Goal: Transaction & Acquisition: Obtain resource

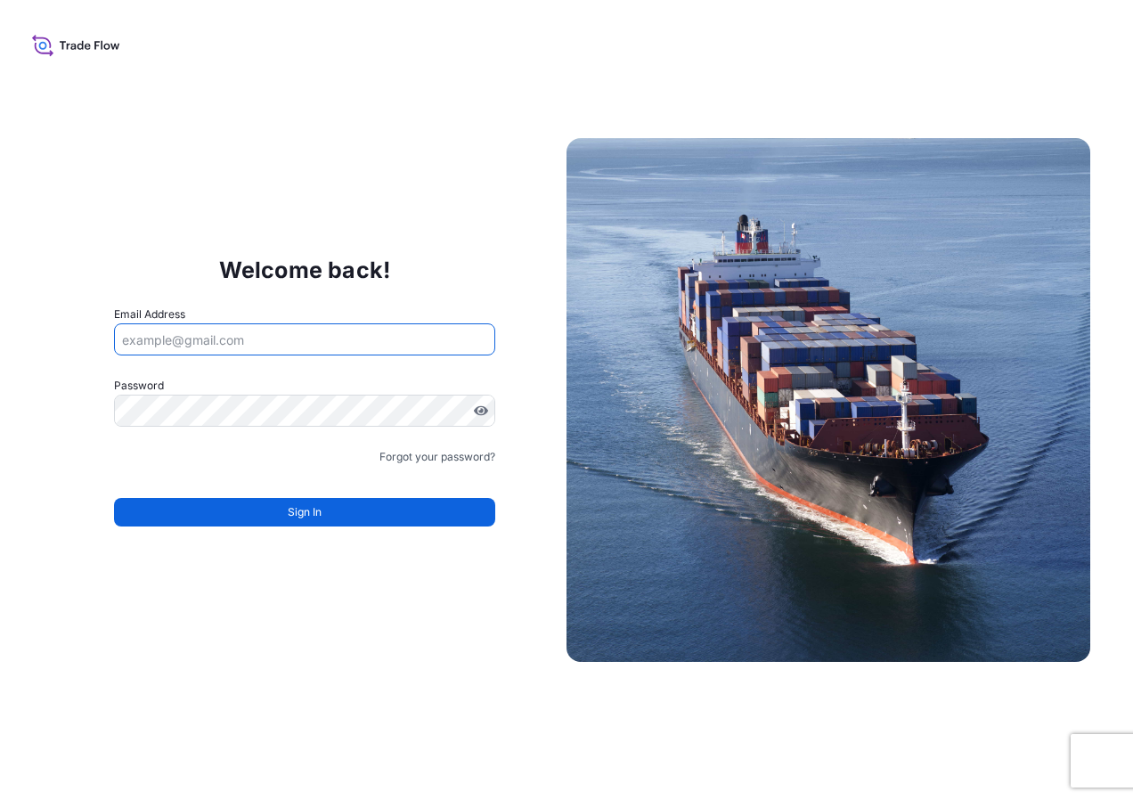
click at [248, 339] on input "Email Address" at bounding box center [304, 339] width 381 height 32
type input "[EMAIL_ADDRESS][DOMAIN_NAME]"
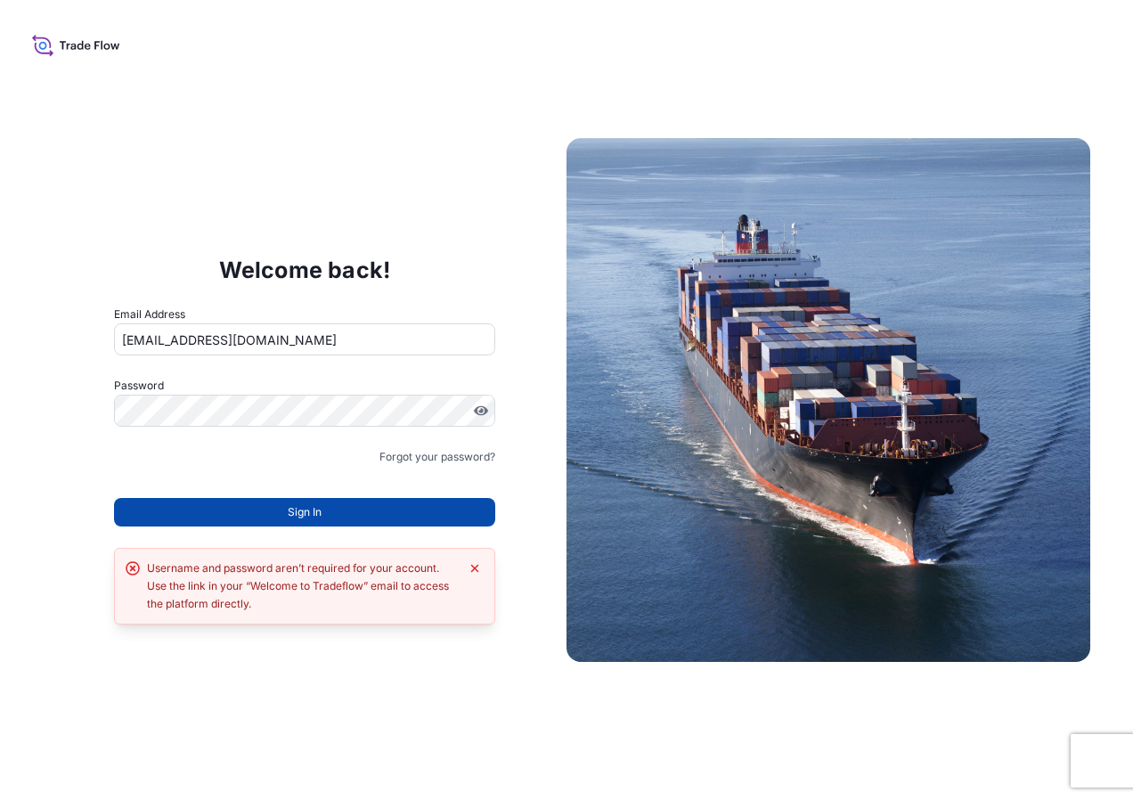
click at [218, 509] on button "Sign In" at bounding box center [304, 512] width 381 height 28
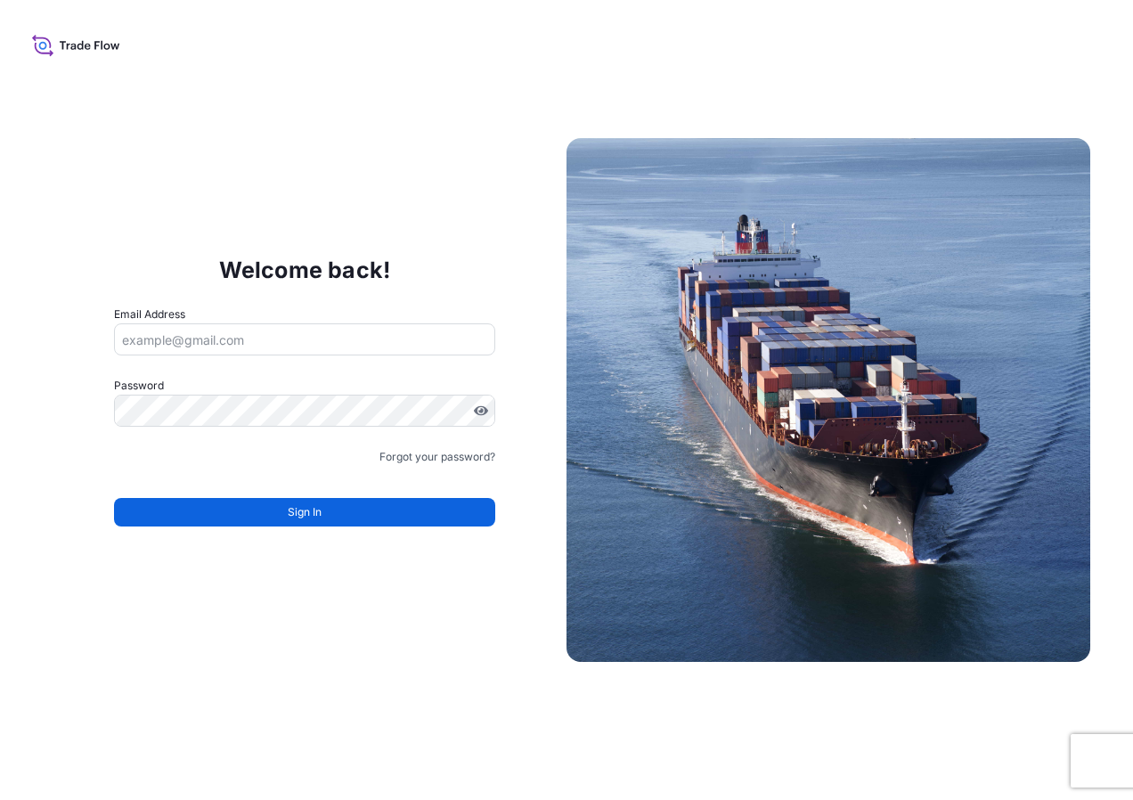
click at [224, 347] on input "Email Address" at bounding box center [304, 339] width 381 height 32
type input "[EMAIL_ADDRESS][DOMAIN_NAME]"
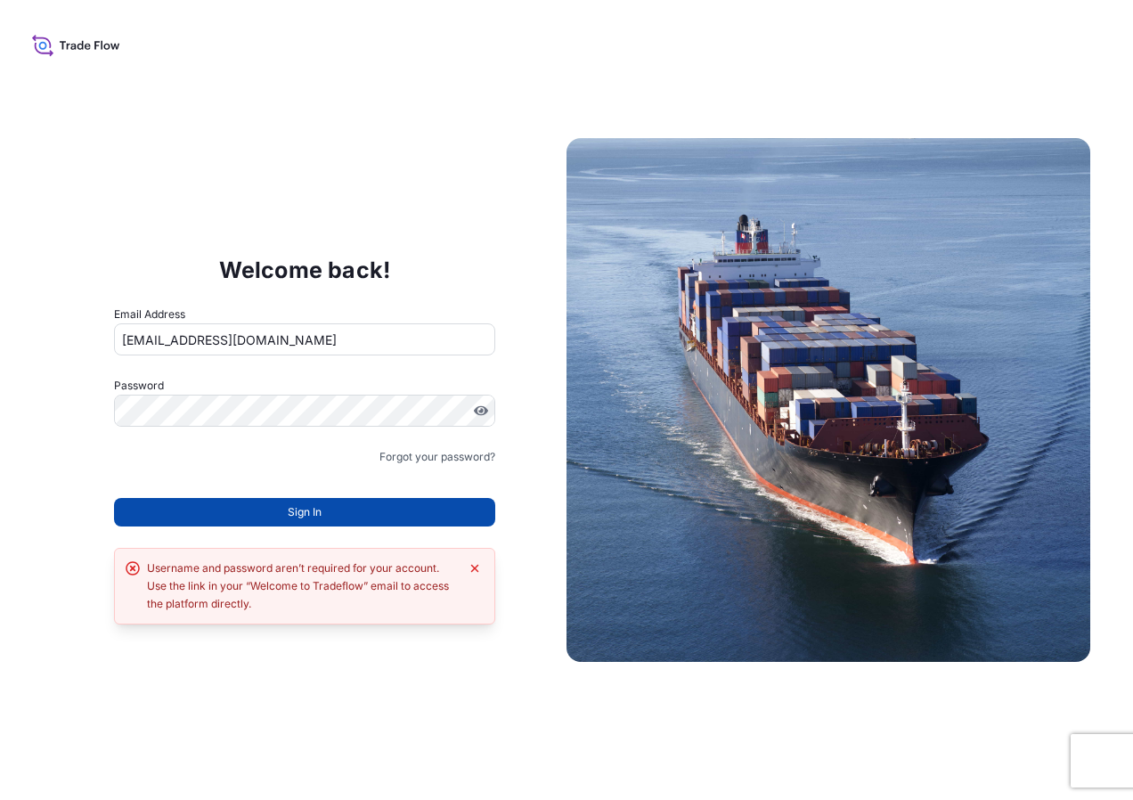
click at [247, 521] on button "Sign In" at bounding box center [304, 512] width 381 height 28
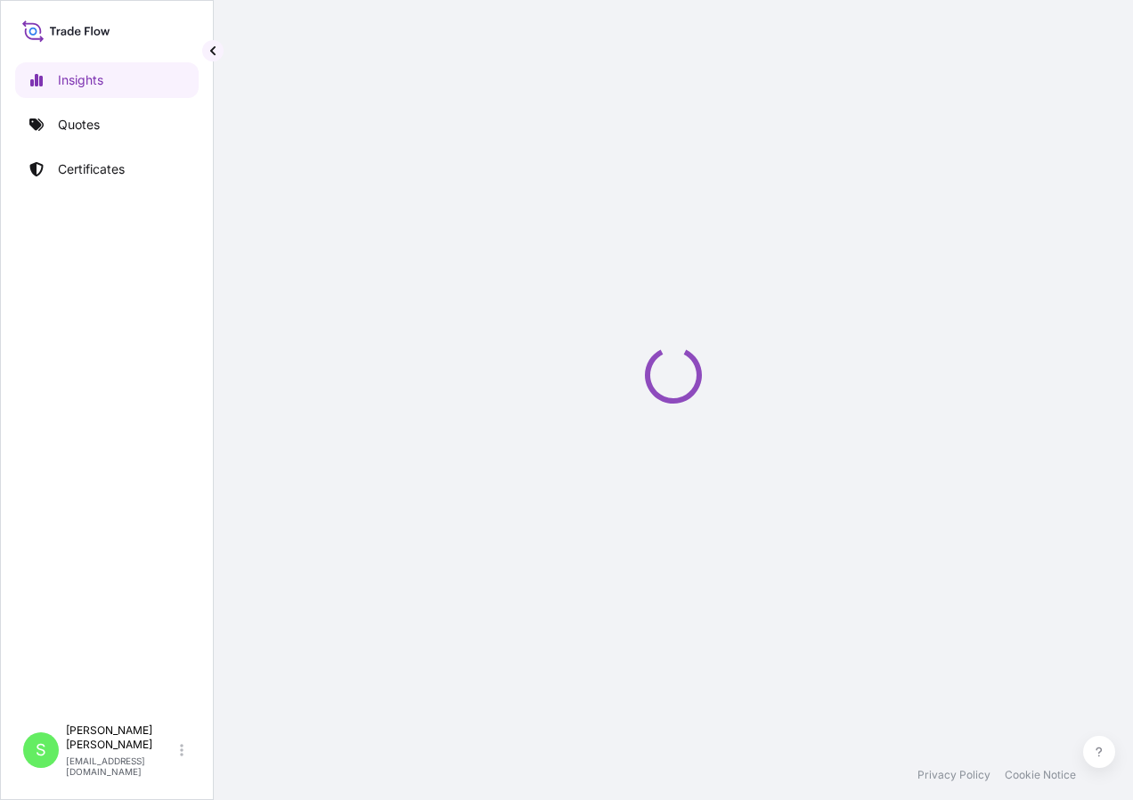
select select "2025"
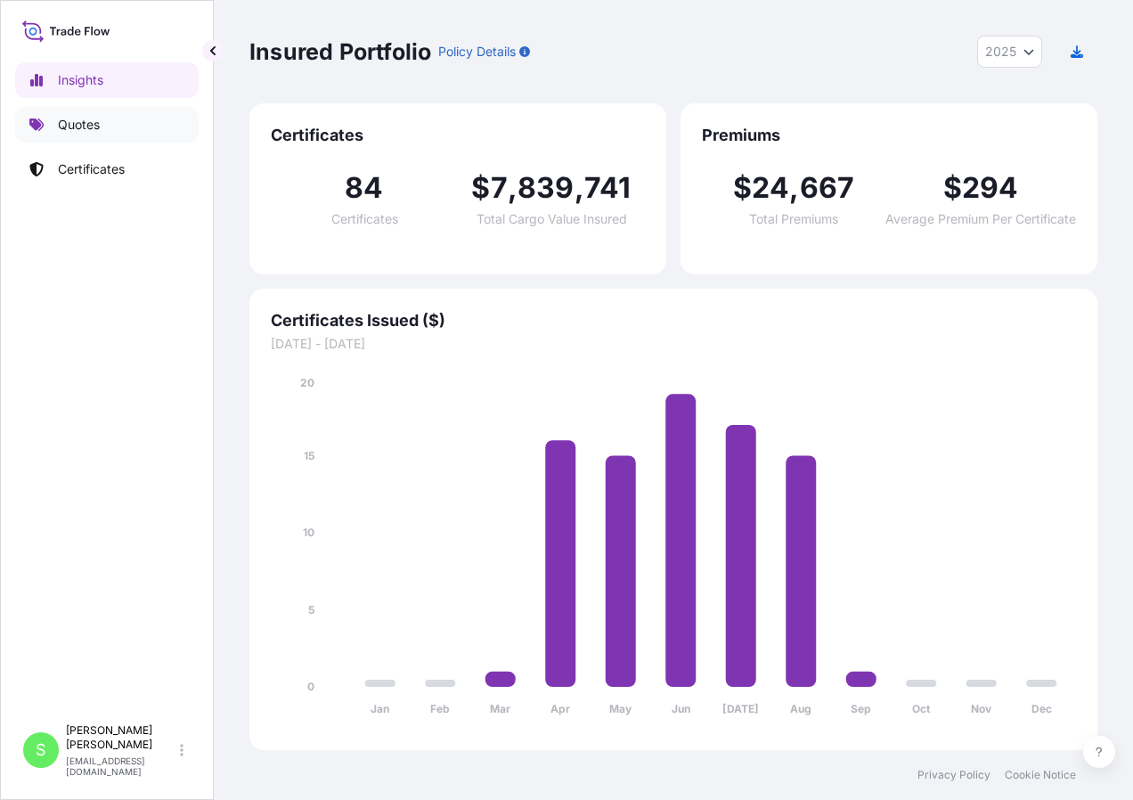
click at [85, 129] on p "Quotes" at bounding box center [79, 125] width 42 height 18
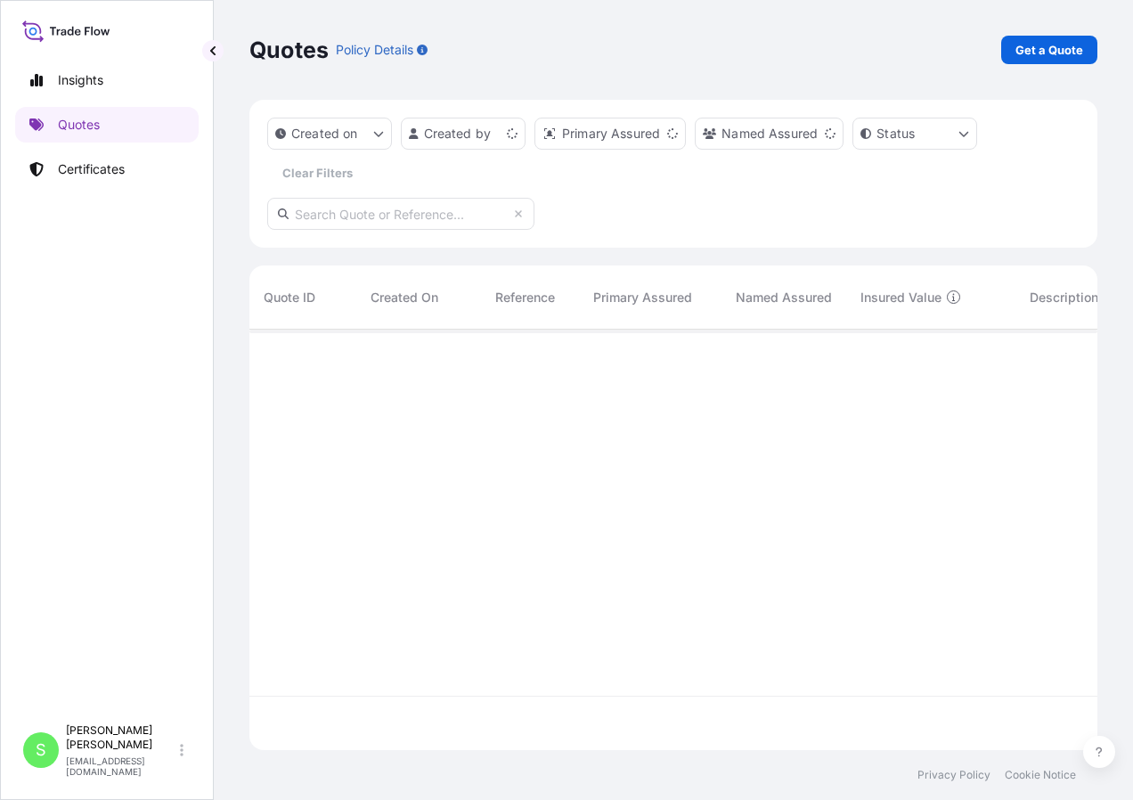
scroll to position [417, 834]
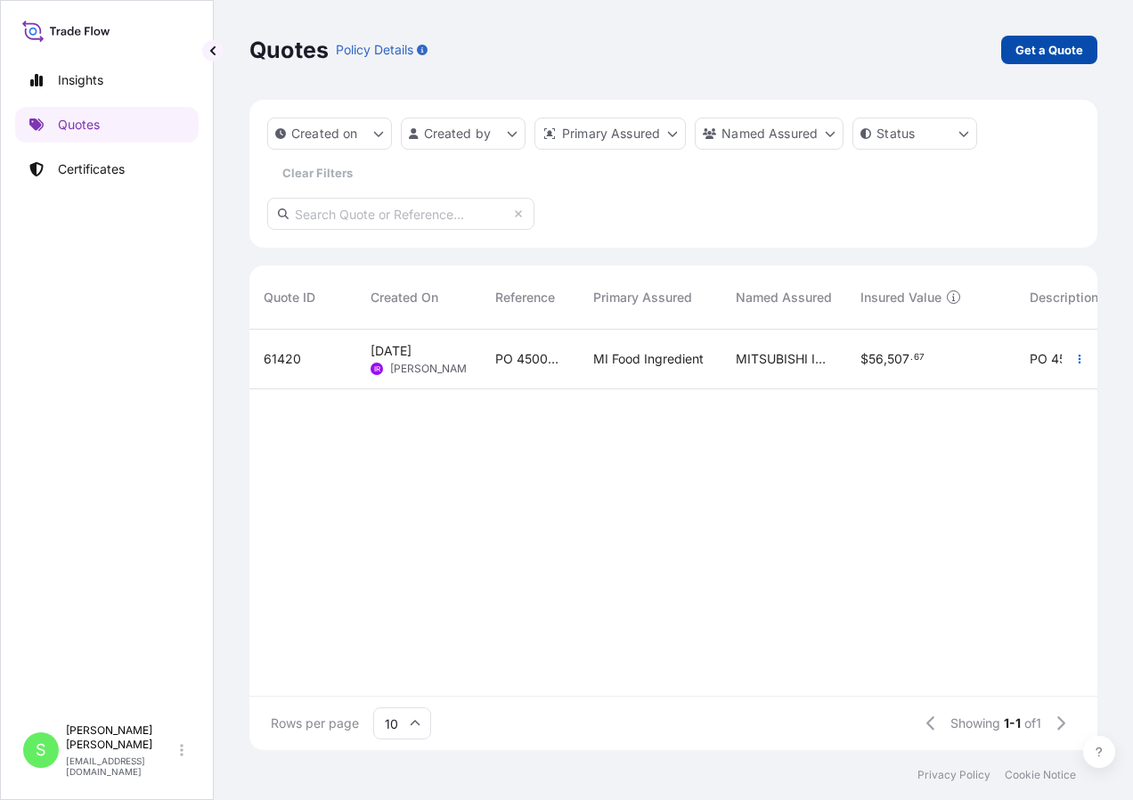
click at [1034, 57] on p "Get a Quote" at bounding box center [1049, 50] width 68 height 18
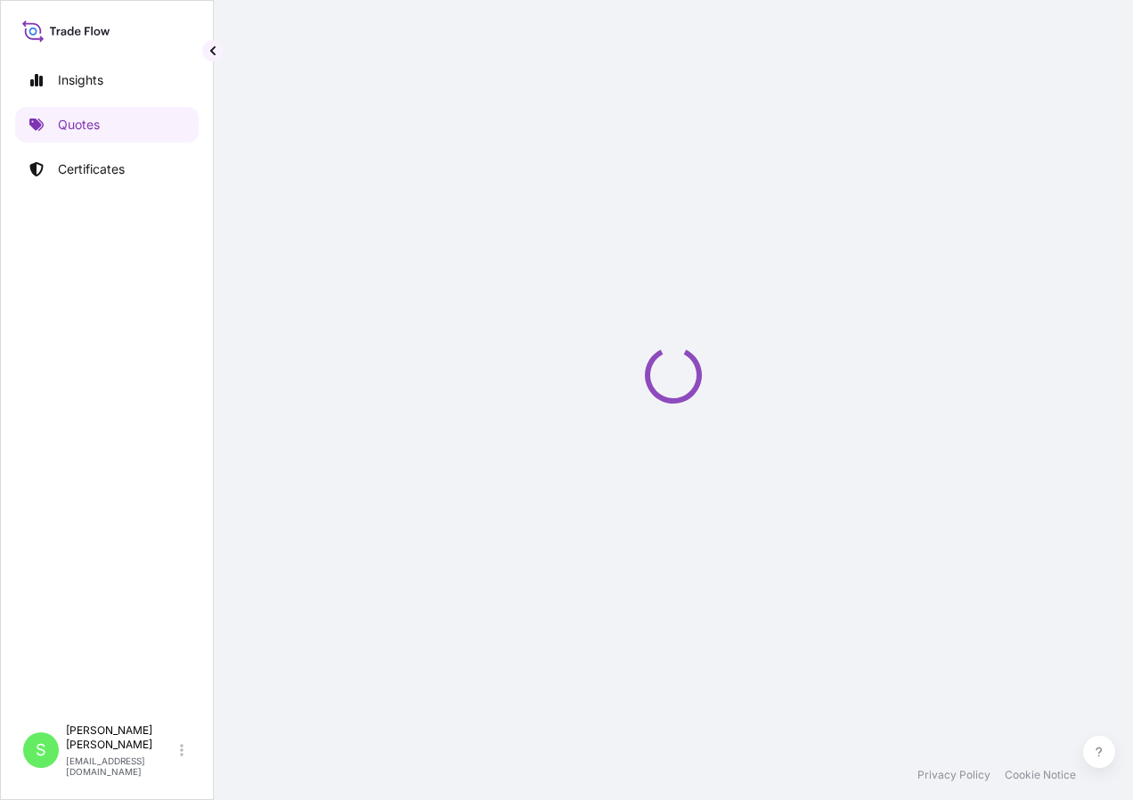
scroll to position [28, 0]
select select "Ocean Vessel"
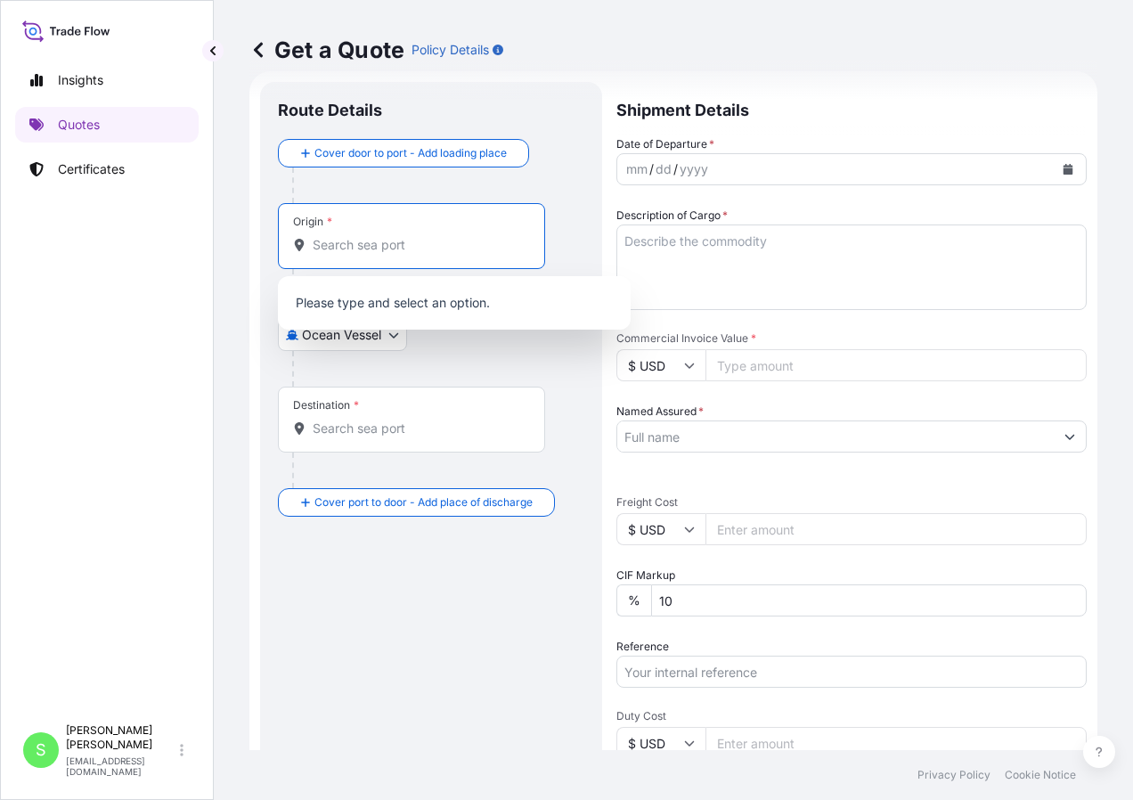
click at [335, 240] on input "Origin *" at bounding box center [418, 245] width 210 height 18
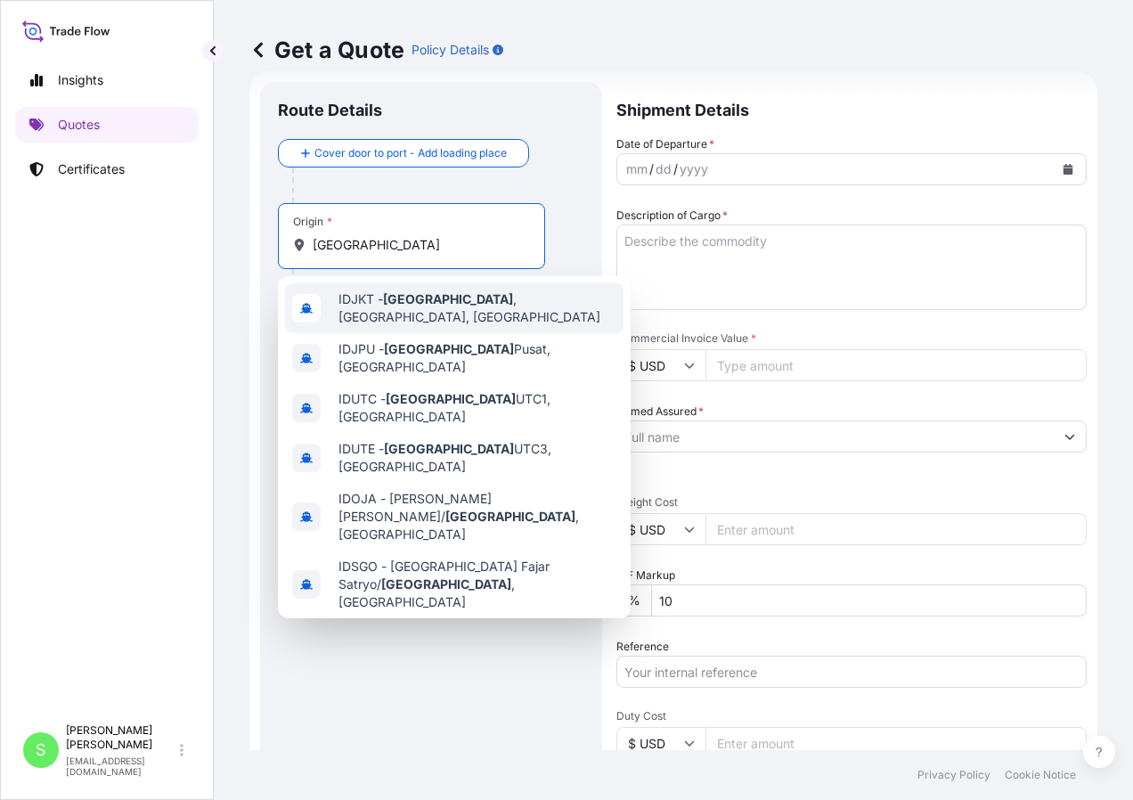
click at [467, 302] on span "IDJKT - [GEOGRAPHIC_DATA] , [GEOGRAPHIC_DATA], [GEOGRAPHIC_DATA]" at bounding box center [477, 308] width 278 height 36
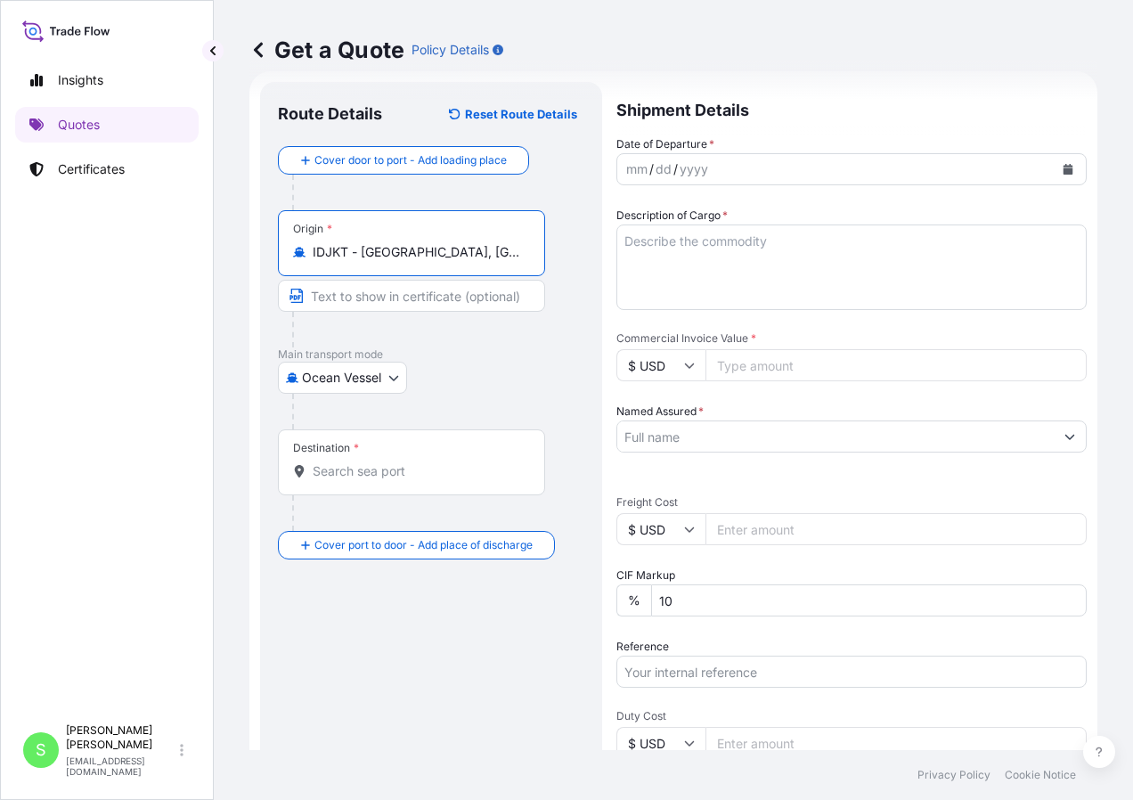
type input "IDJKT - [GEOGRAPHIC_DATA], [GEOGRAPHIC_DATA], [GEOGRAPHIC_DATA]"
click at [358, 296] on input "Text to appear on certificate" at bounding box center [411, 296] width 267 height 32
click at [476, 353] on p "Main transport mode" at bounding box center [431, 354] width 306 height 14
click at [326, 472] on input "Destination *" at bounding box center [418, 471] width 210 height 18
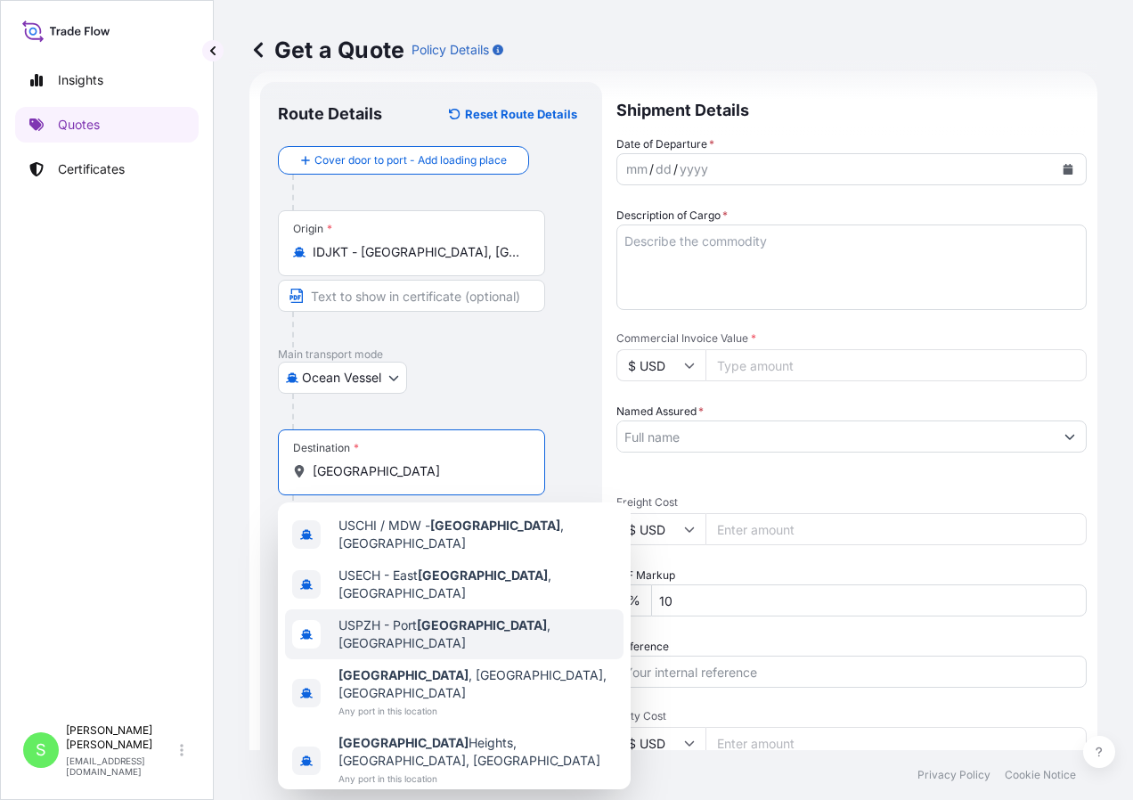
click at [530, 630] on div "USPZH - [GEOGRAPHIC_DATA] , [GEOGRAPHIC_DATA]" at bounding box center [454, 634] width 338 height 50
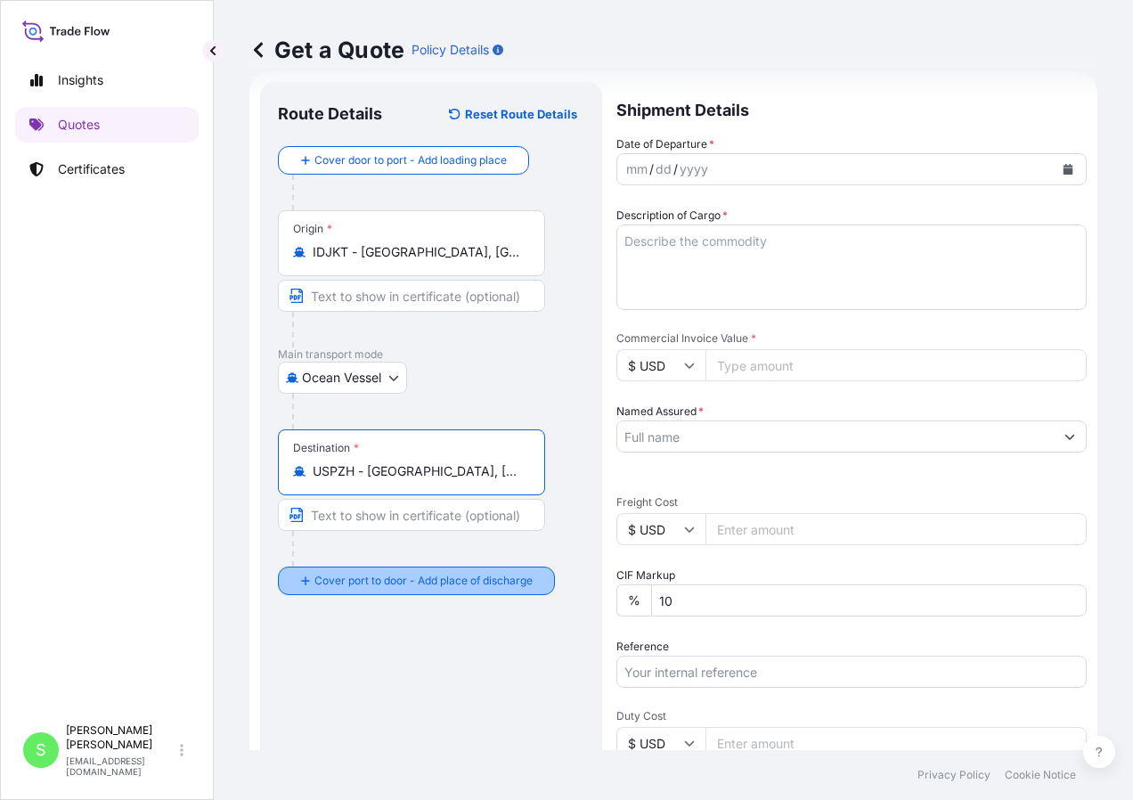
type input "USPZH - [GEOGRAPHIC_DATA], [GEOGRAPHIC_DATA]"
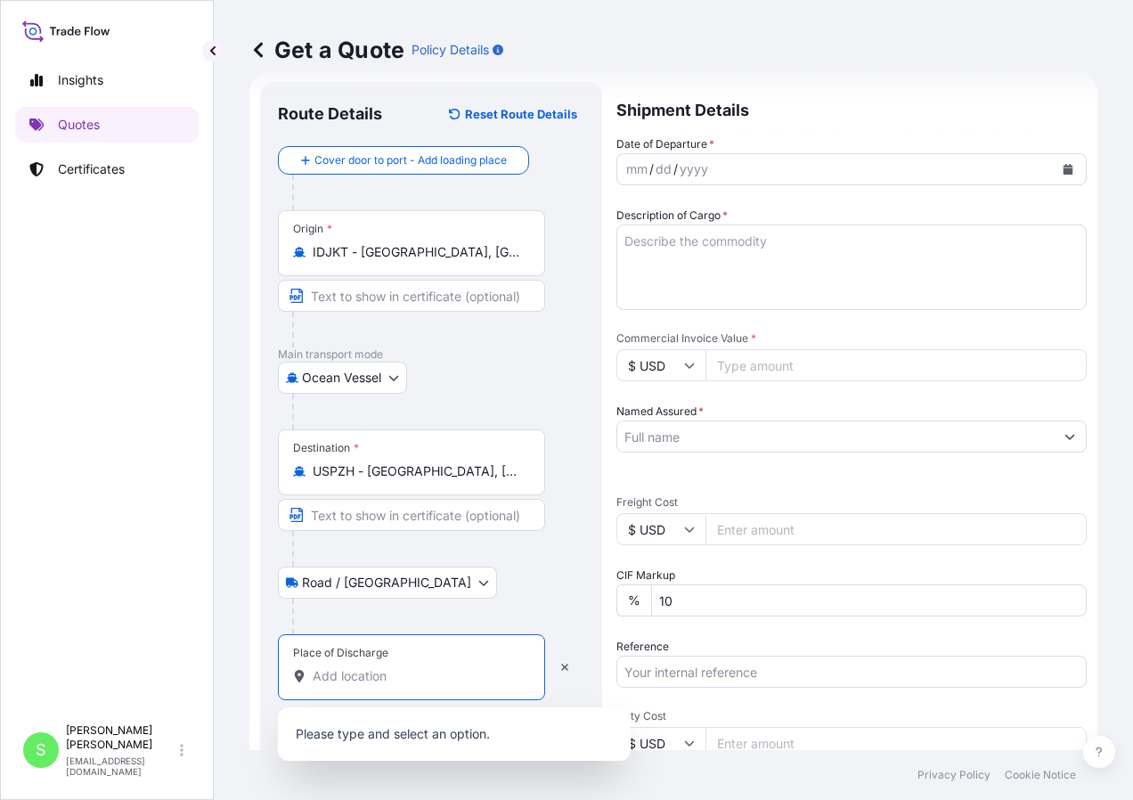
click at [356, 675] on input "Place of Discharge" at bounding box center [418, 676] width 210 height 18
type input "r"
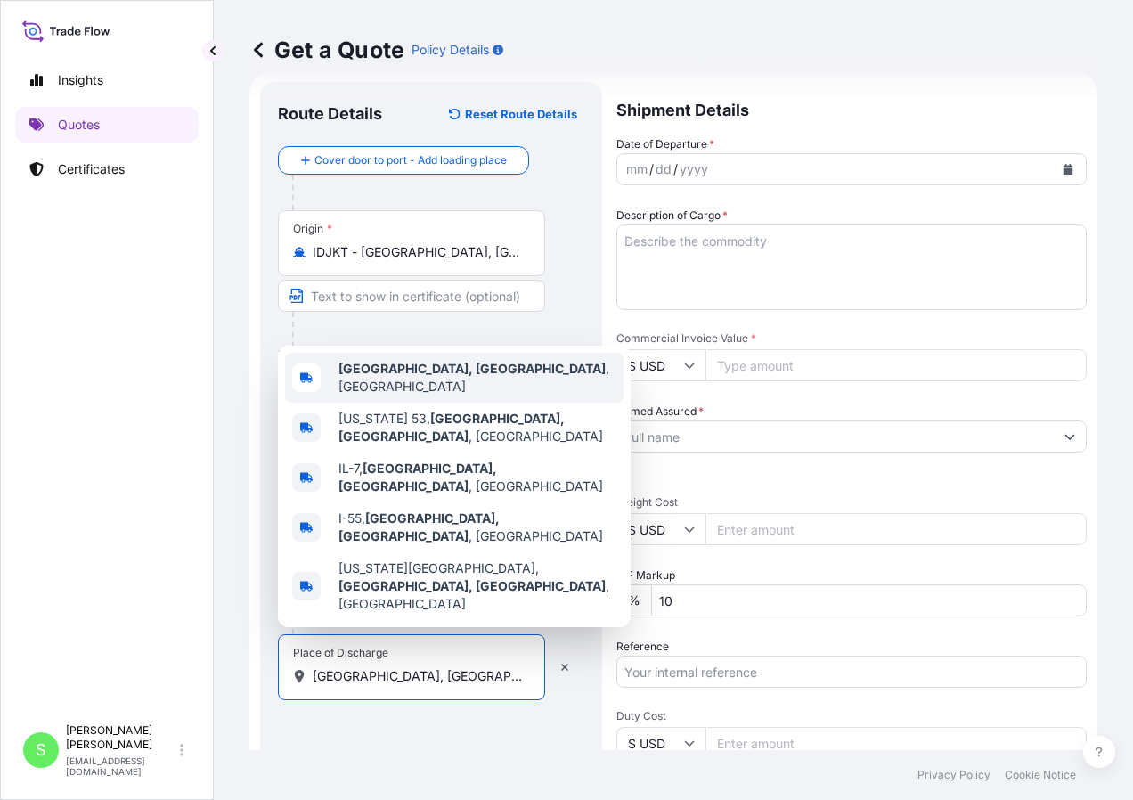
click at [430, 402] on div "[GEOGRAPHIC_DATA], [GEOGRAPHIC_DATA] , [GEOGRAPHIC_DATA]" at bounding box center [454, 378] width 338 height 50
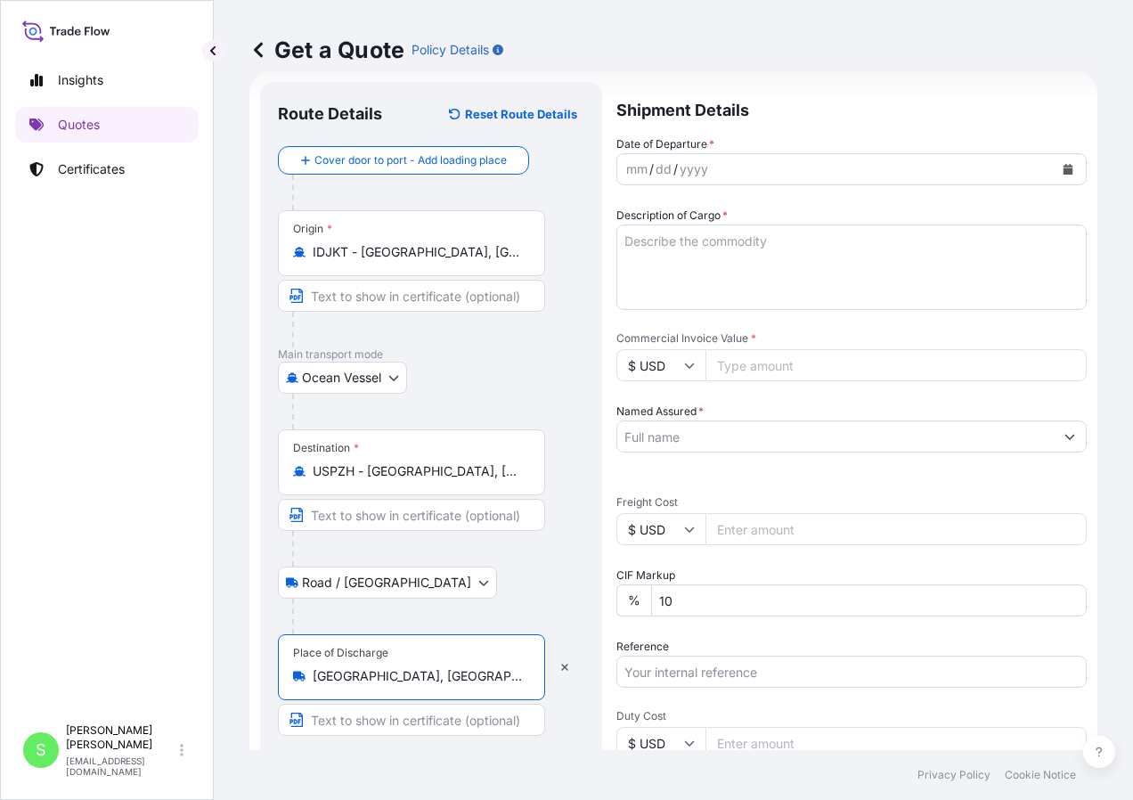
type input "[GEOGRAPHIC_DATA], [GEOGRAPHIC_DATA], [GEOGRAPHIC_DATA]"
click at [674, 168] on div "/" at bounding box center [675, 169] width 4 height 21
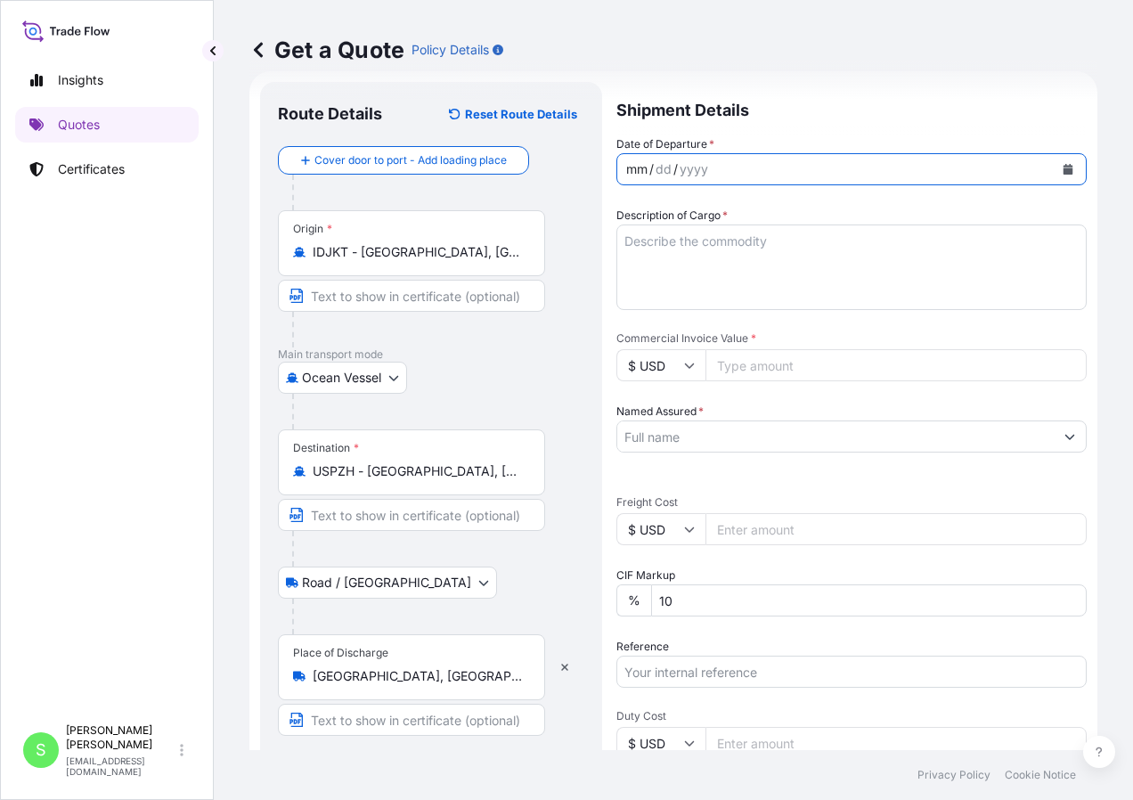
drag, startPoint x: 648, startPoint y: 174, endPoint x: 595, endPoint y: 182, distance: 54.0
click at [595, 182] on form "Route Details Reset Route Details Cover door to port - Add loading place Place …" at bounding box center [673, 557] width 848 height 973
click at [645, 162] on div "mm" at bounding box center [636, 169] width 25 height 21
click at [1062, 165] on icon "Calendar" at bounding box center [1067, 169] width 11 height 11
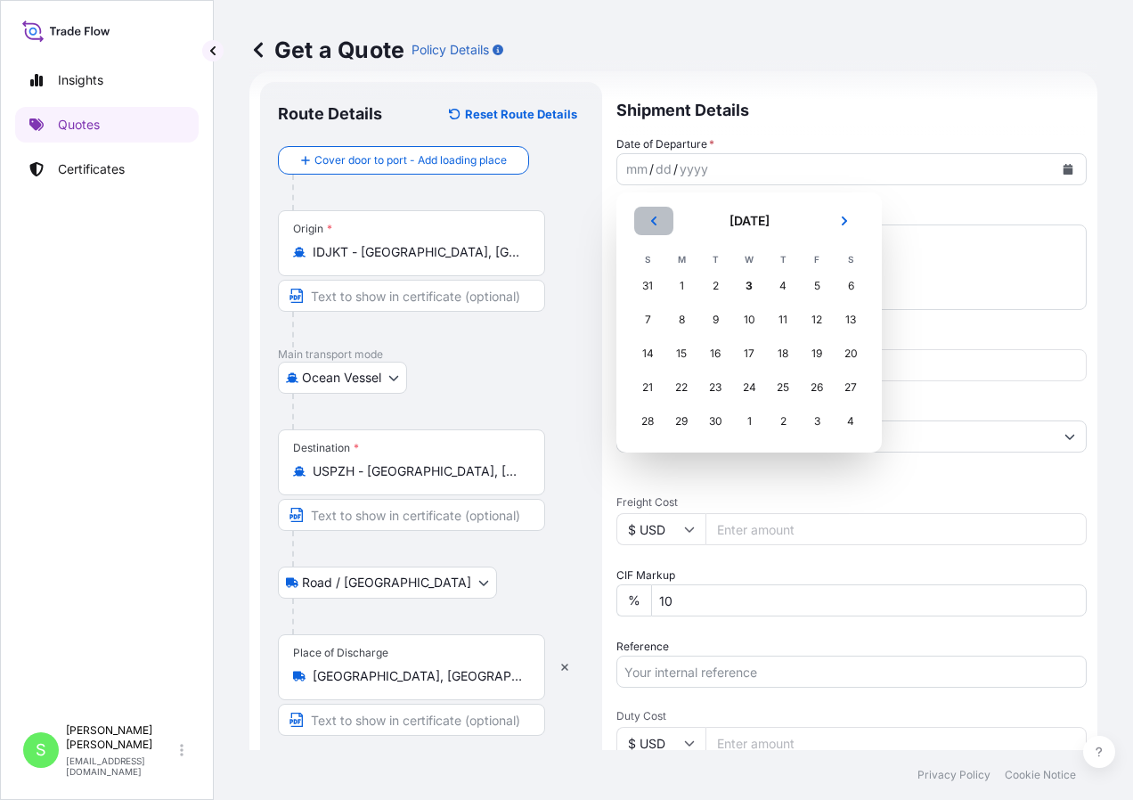
click at [661, 215] on button "Previous" at bounding box center [653, 221] width 39 height 28
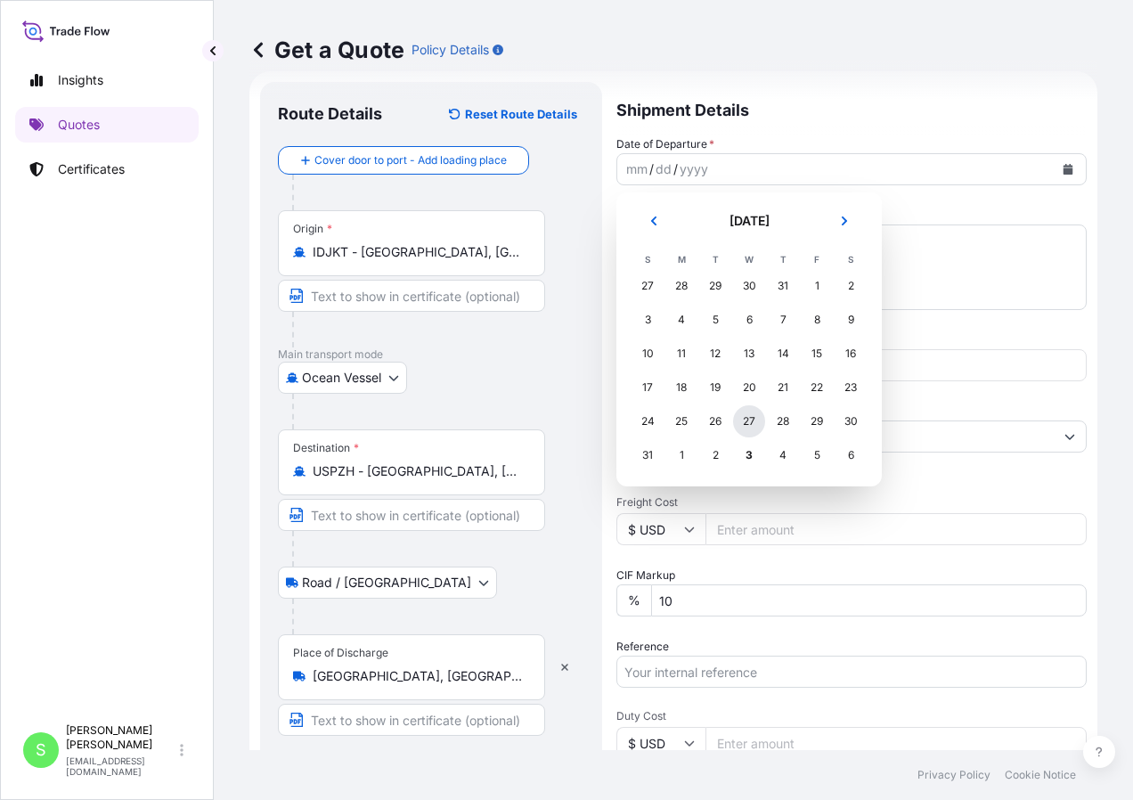
click at [752, 420] on div "27" at bounding box center [749, 421] width 32 height 32
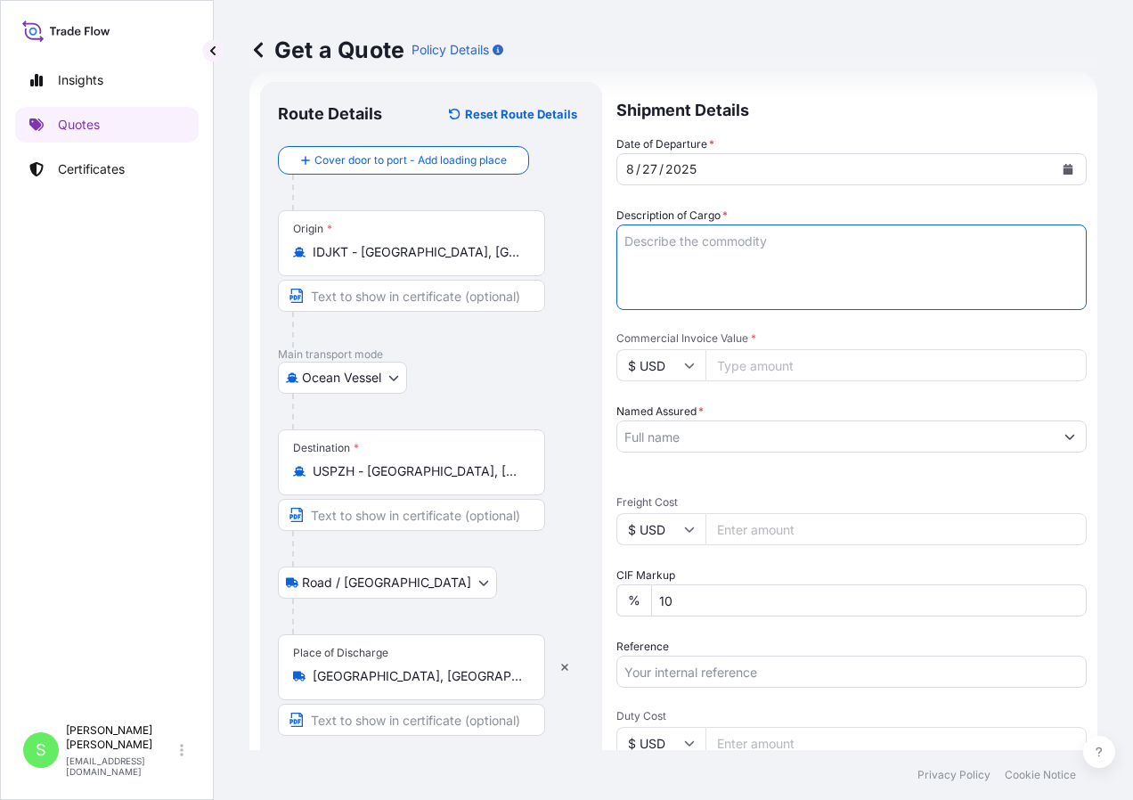
click at [658, 253] on textarea "Description of Cargo *" at bounding box center [851, 266] width 470 height 85
type textarea "20,000 LBS of ribotide"
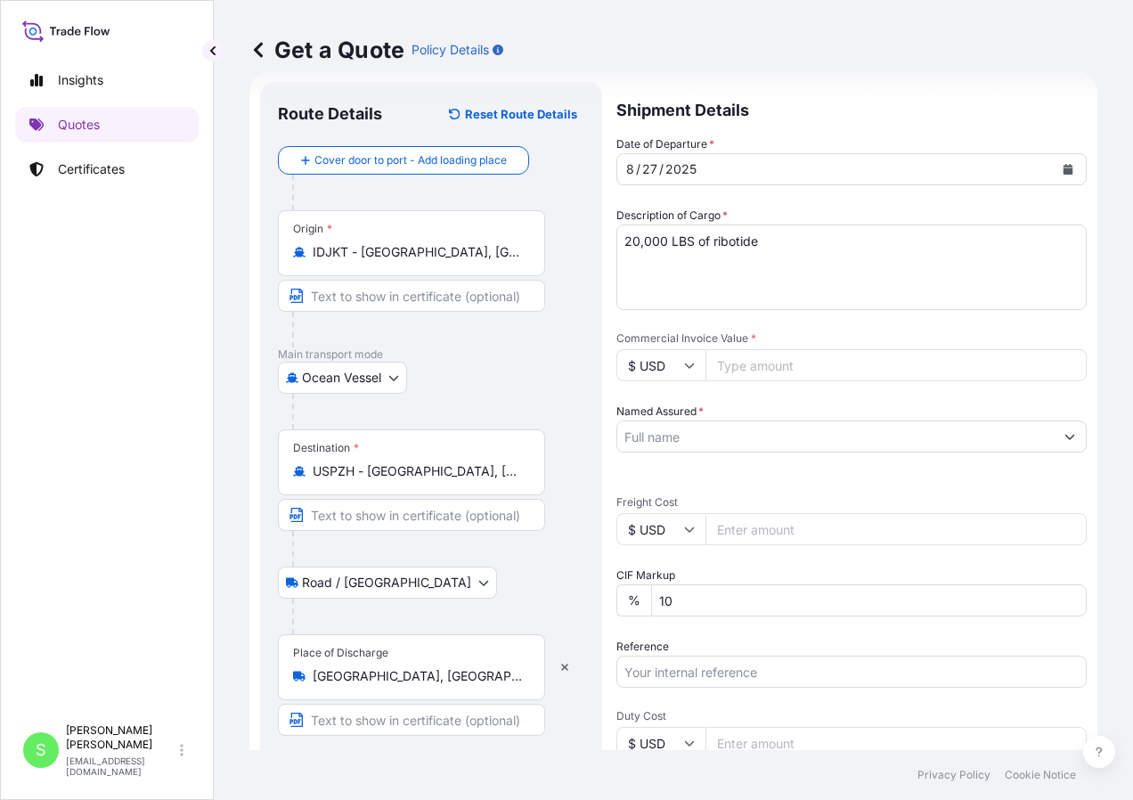
click at [790, 356] on input "Commercial Invoice Value *" at bounding box center [895, 365] width 381 height 32
type input "103000"
click at [666, 443] on input "Named Assured *" at bounding box center [835, 436] width 436 height 32
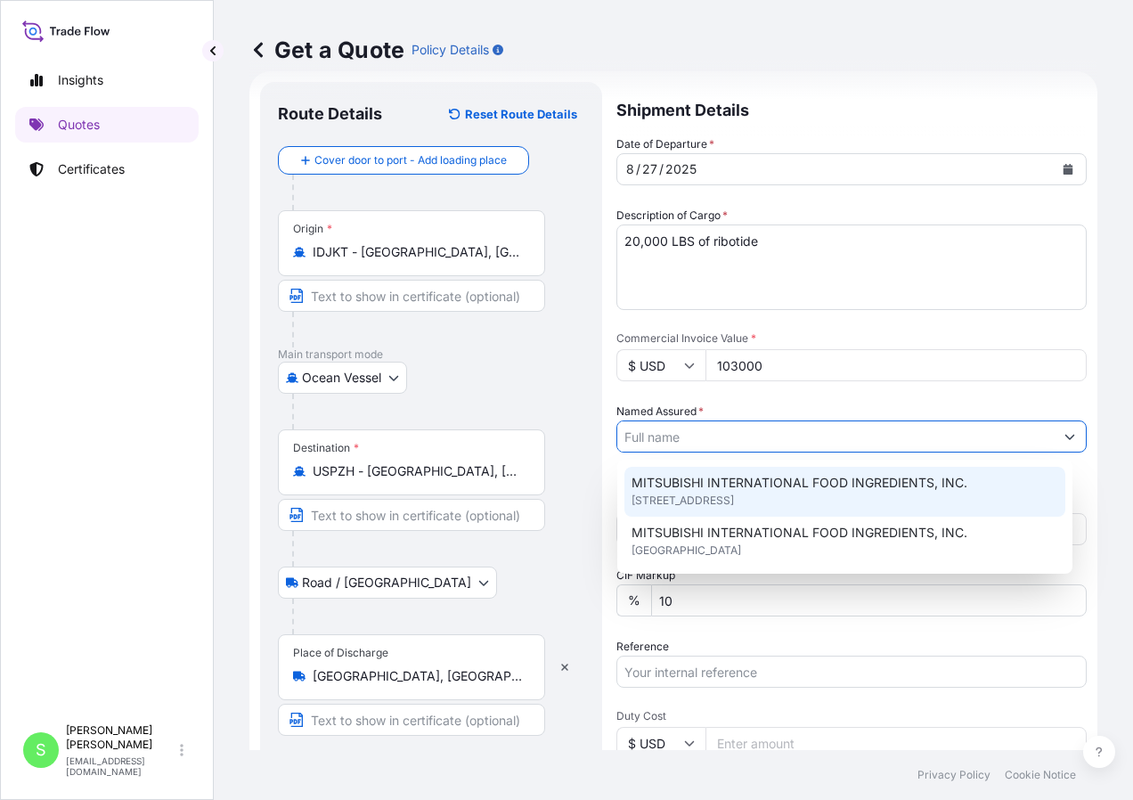
click at [988, 494] on div "MITSUBISHI INTERNATIONAL FOOD INGREDIENTS, INC. [STREET_ADDRESS]" at bounding box center [844, 492] width 441 height 50
type input "MITSUBISHI INTERNATIONAL FOOD INGREDIENTS, INC."
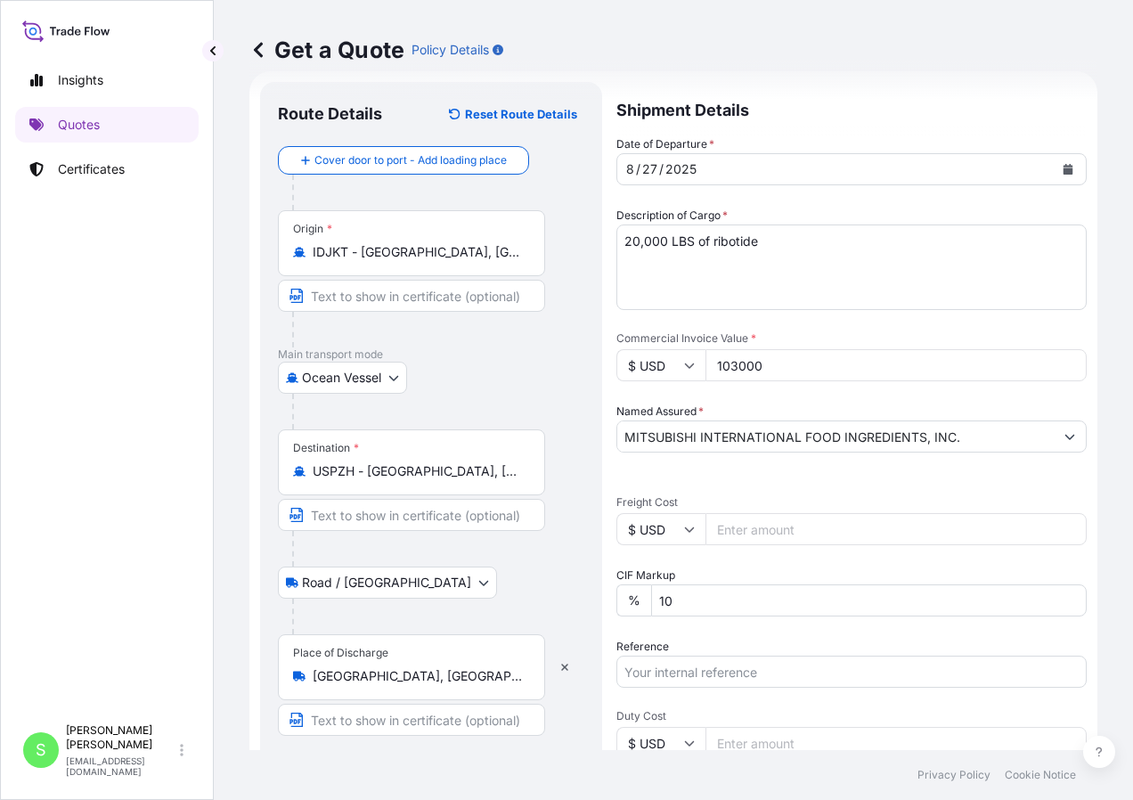
click at [746, 565] on div "Date of Departure * [DATE] Cargo Category * Food Additives Description of Cargo…" at bounding box center [851, 518] width 470 height 766
click at [734, 537] on input "Freight Cost" at bounding box center [895, 529] width 381 height 32
click at [695, 664] on input "Reference" at bounding box center [851, 671] width 470 height 32
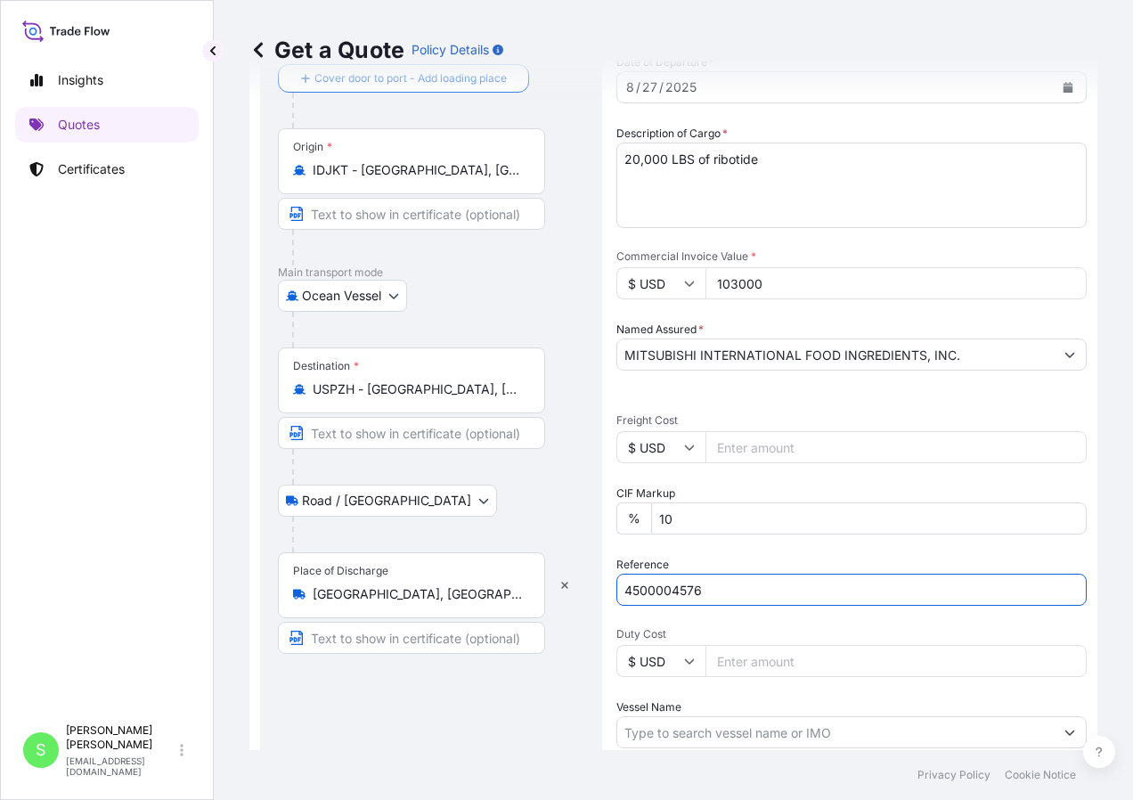
scroll to position [323, 0]
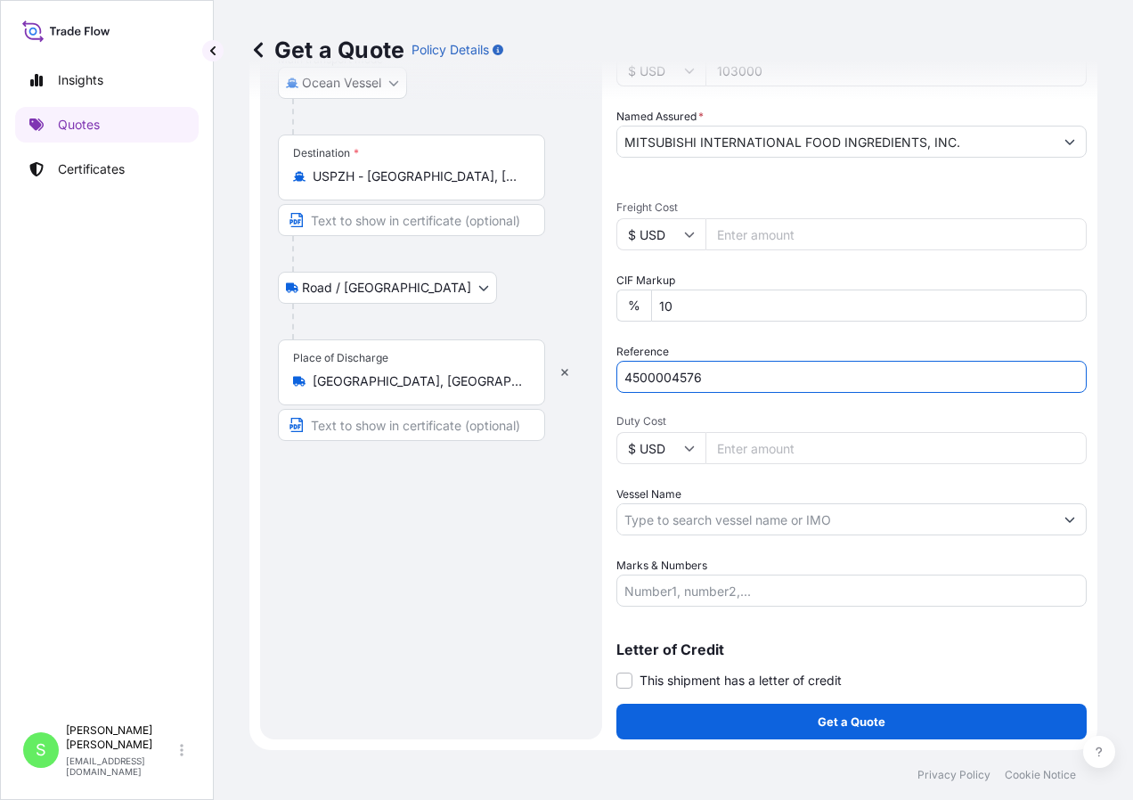
type input "4500004576"
click at [780, 457] on input "Duty Cost" at bounding box center [895, 448] width 381 height 32
type input "30900"
click at [733, 517] on input "Vessel Name" at bounding box center [835, 519] width 436 height 32
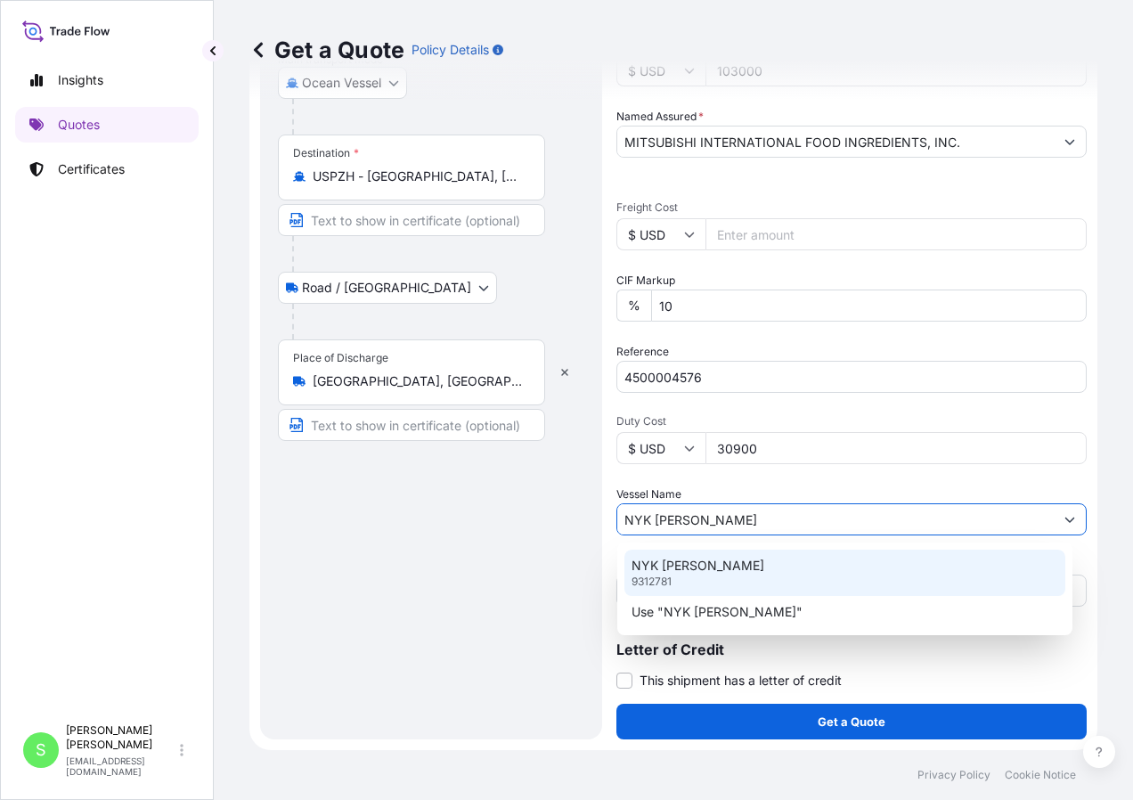
click at [732, 574] on div "NYK [PERSON_NAME] 9312781" at bounding box center [844, 572] width 441 height 46
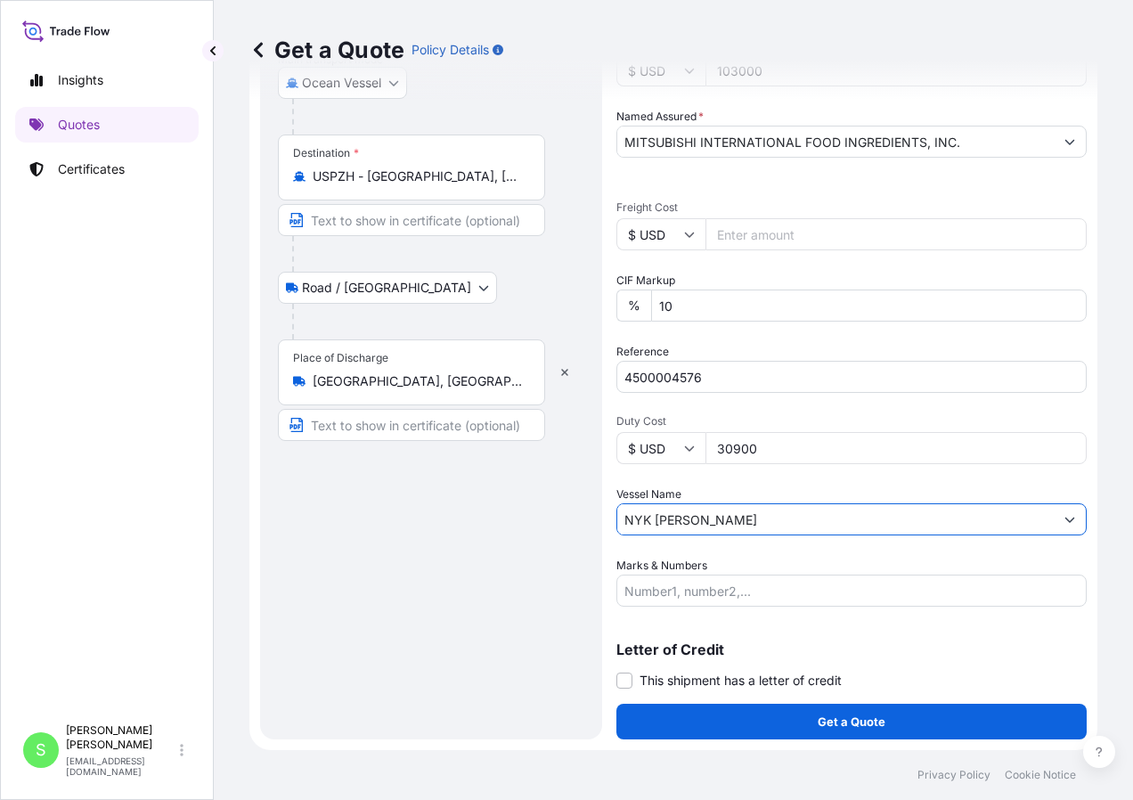
type input "NYK [PERSON_NAME]"
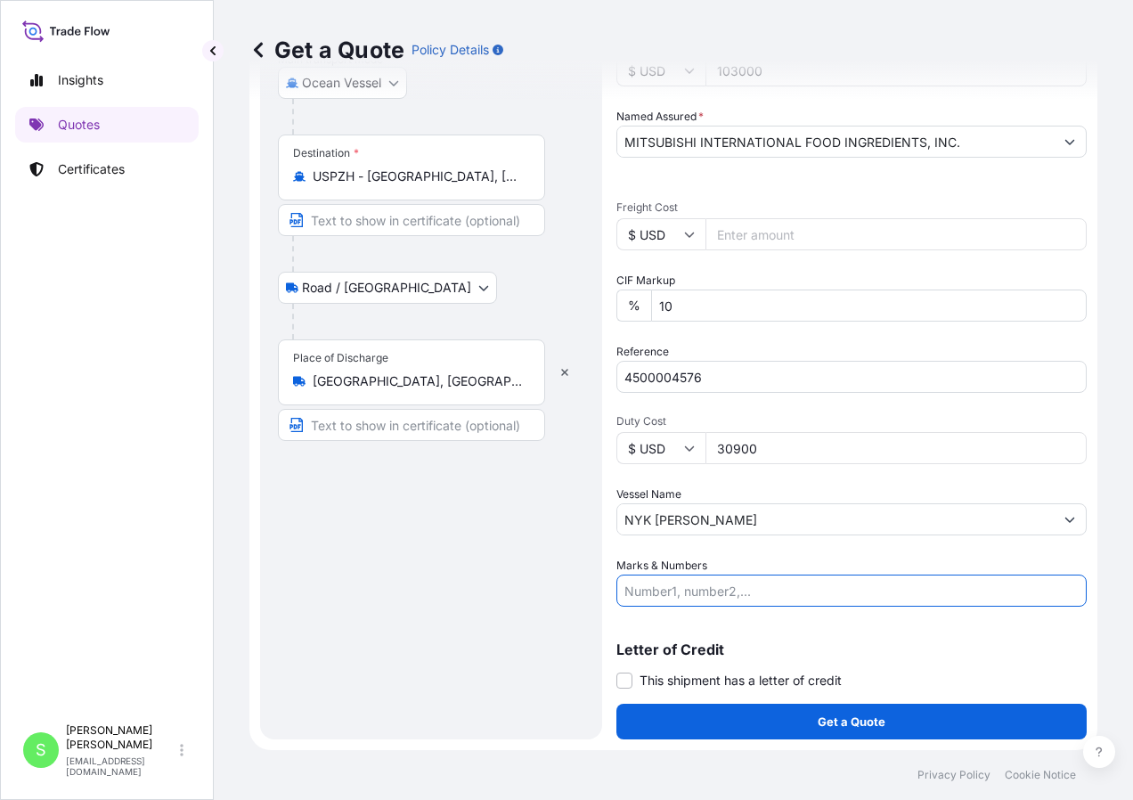
click at [713, 585] on input "Marks & Numbers" at bounding box center [851, 590] width 470 height 32
type input "4500004576"
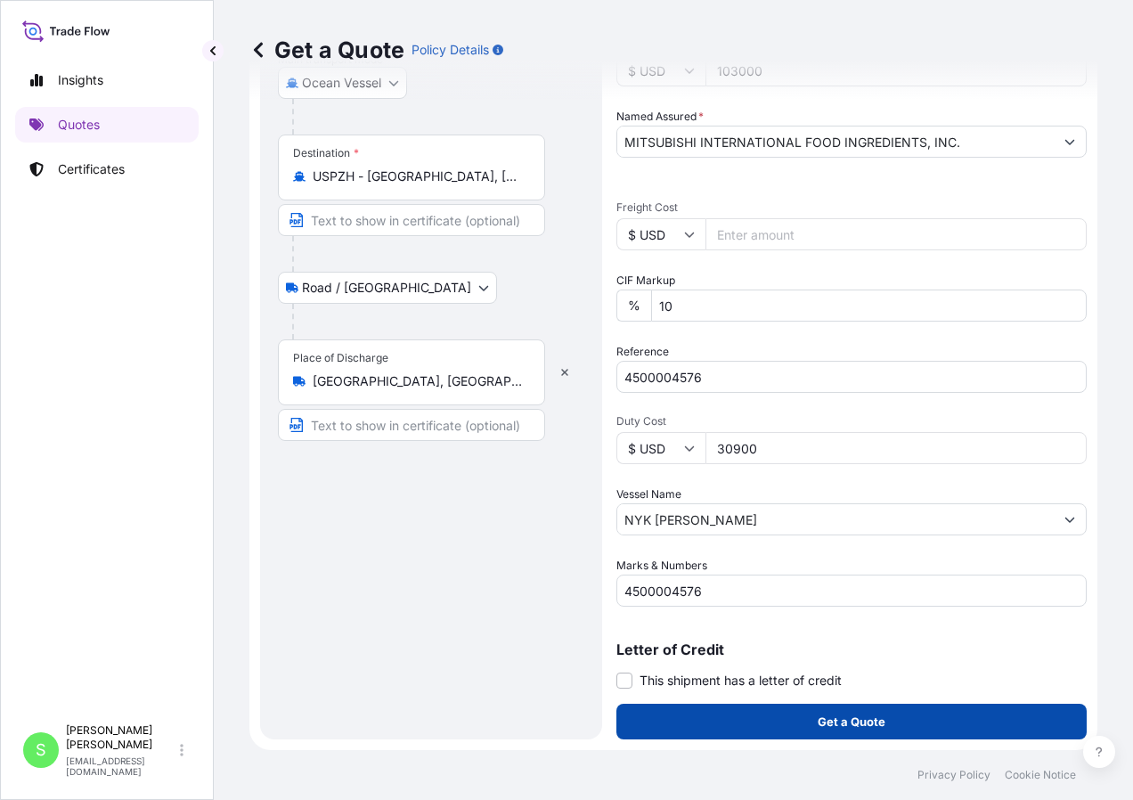
click at [766, 737] on button "Get a Quote" at bounding box center [851, 721] width 470 height 36
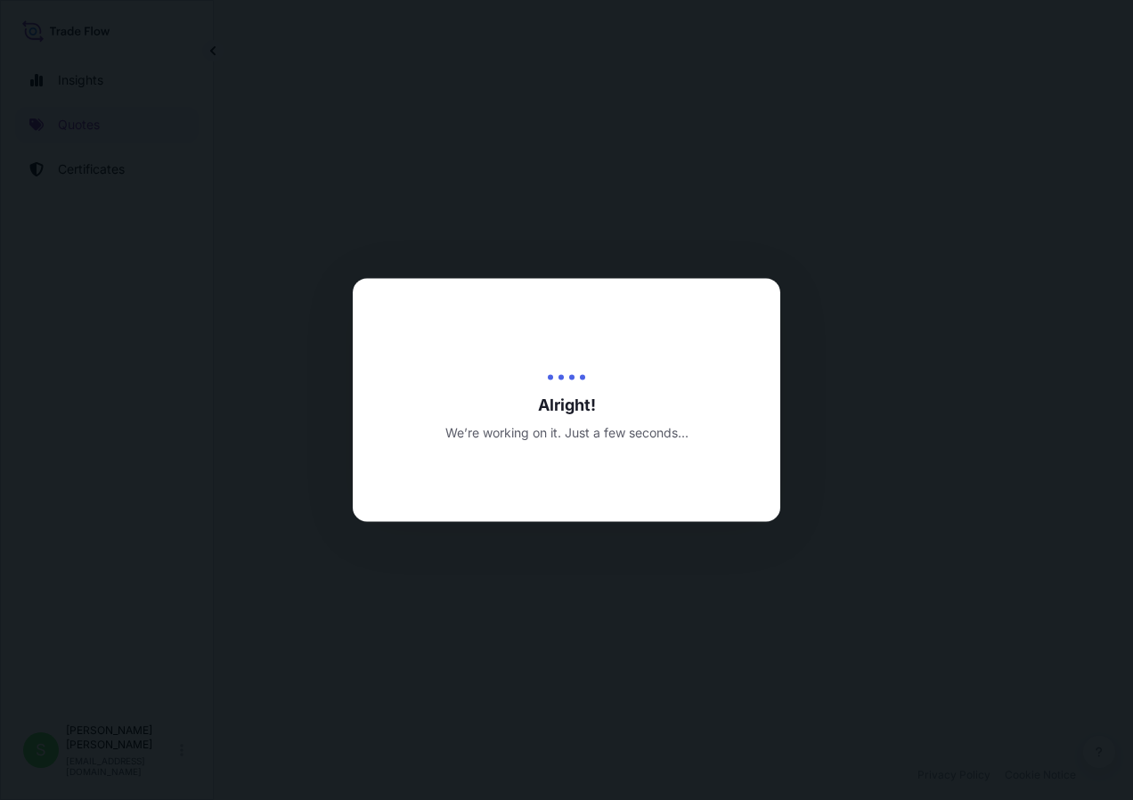
select select "Ocean Vessel"
select select "Road / [GEOGRAPHIC_DATA]"
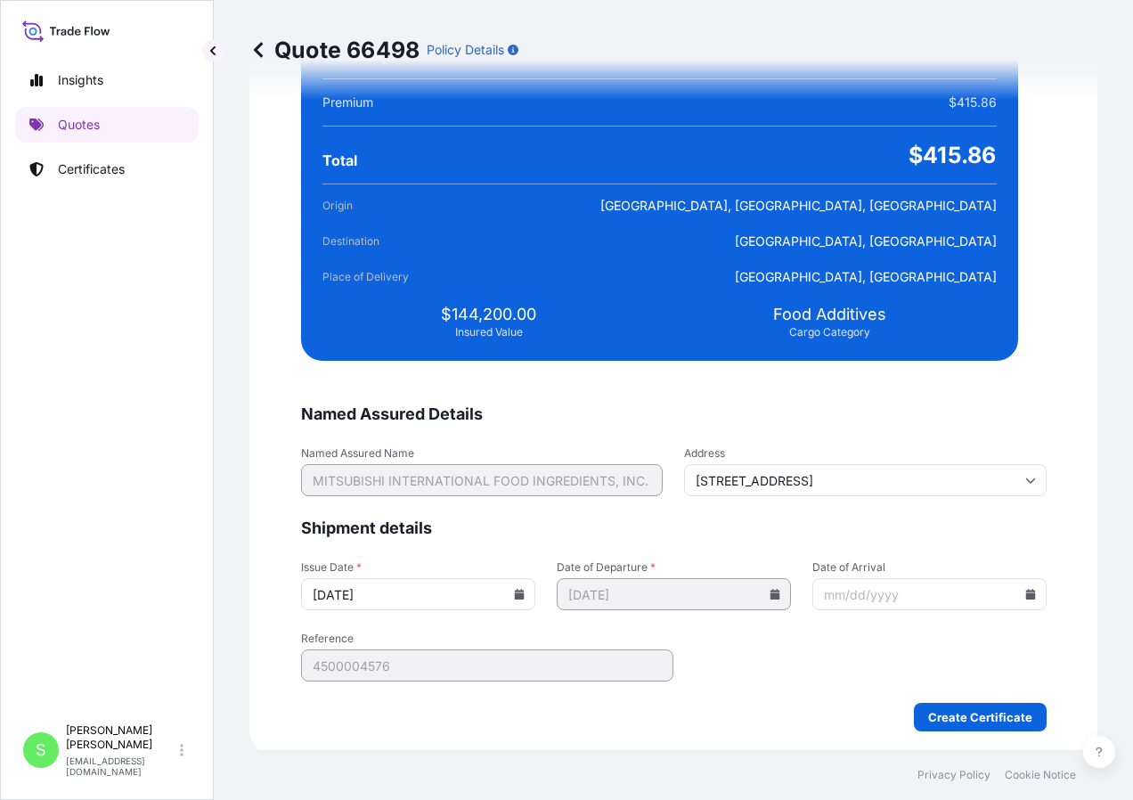
scroll to position [3464, 0]
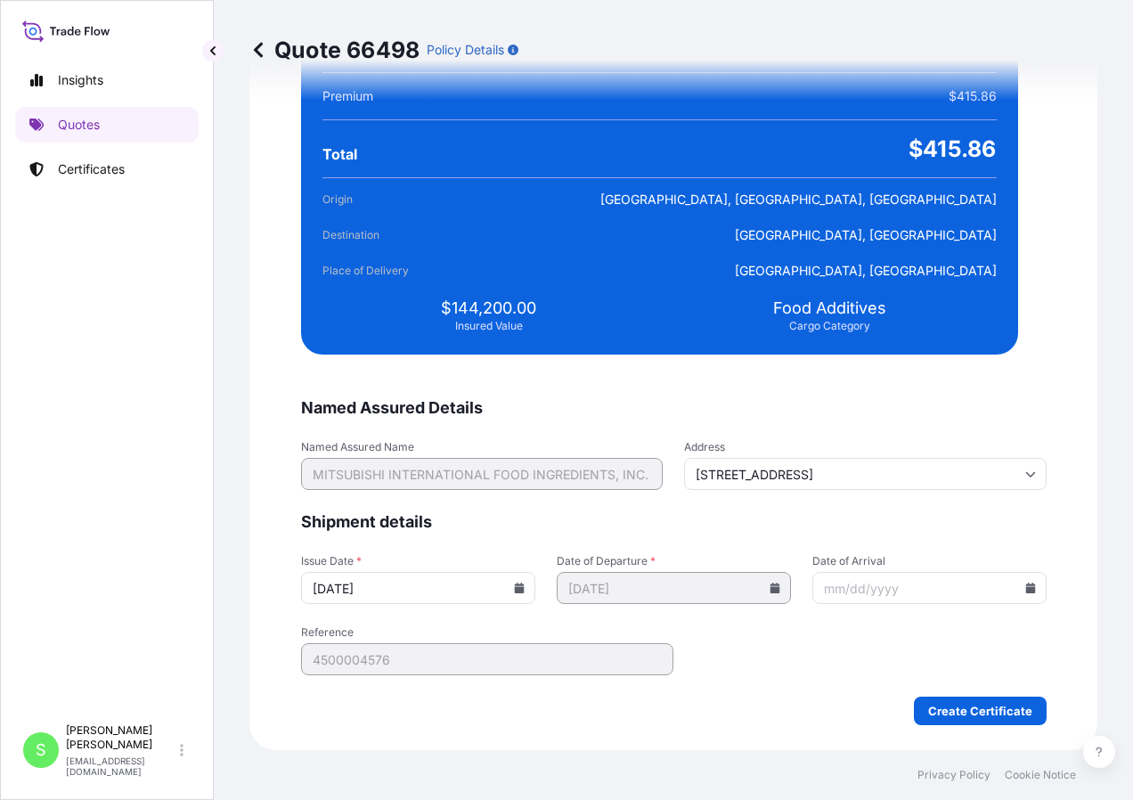
click at [989, 596] on input "Date of Arrival" at bounding box center [929, 588] width 234 height 32
click at [1025, 591] on icon at bounding box center [1030, 587] width 10 height 11
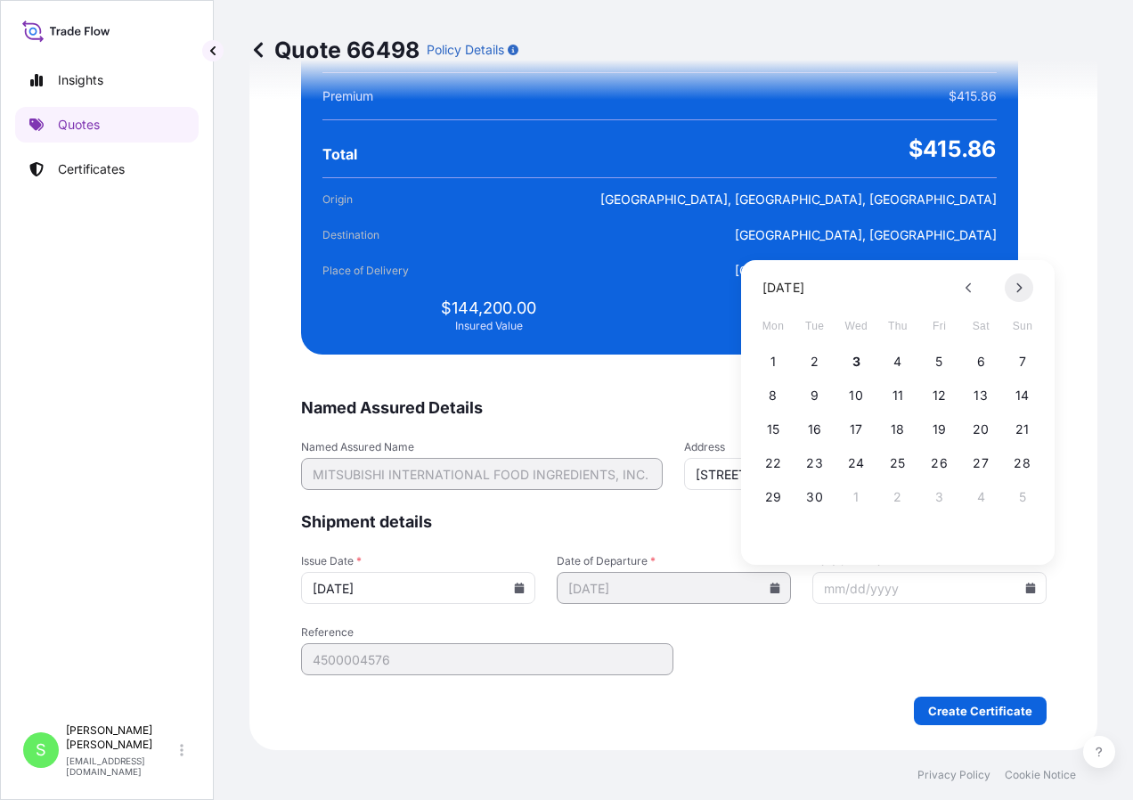
click at [1016, 289] on icon at bounding box center [1018, 287] width 7 height 11
click at [762, 464] on button "20" at bounding box center [773, 463] width 28 height 28
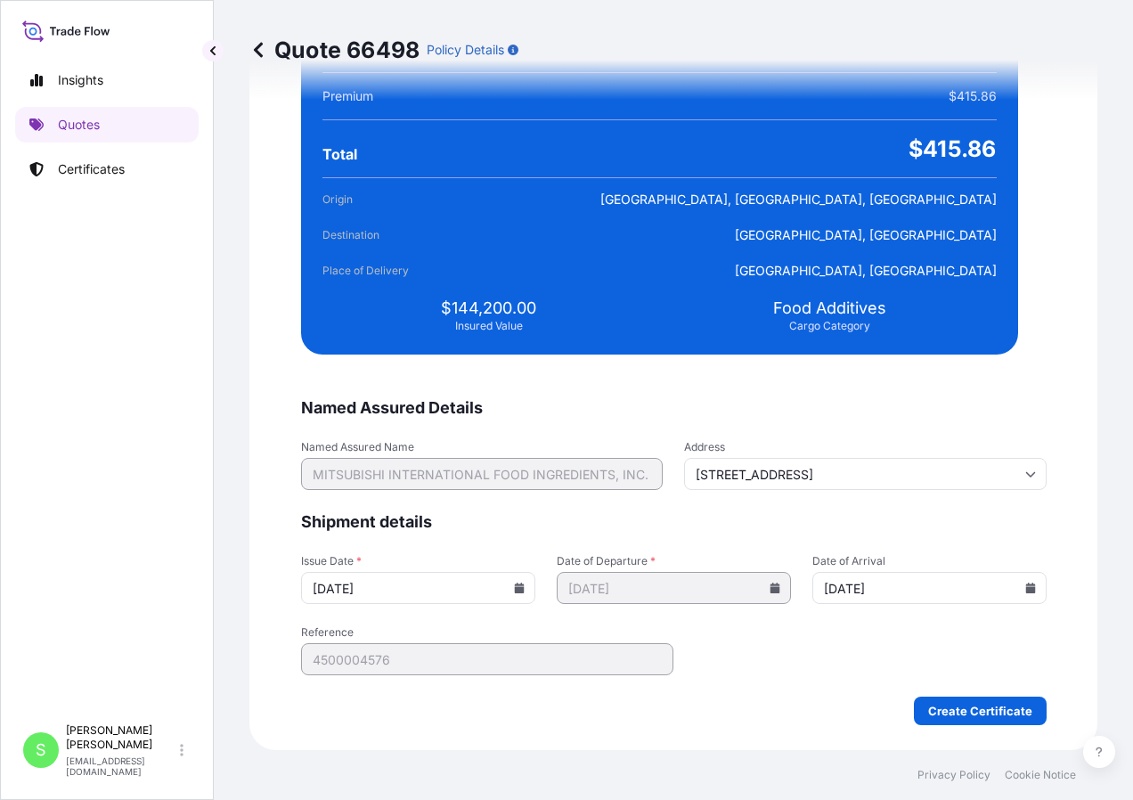
type input "[DATE]"
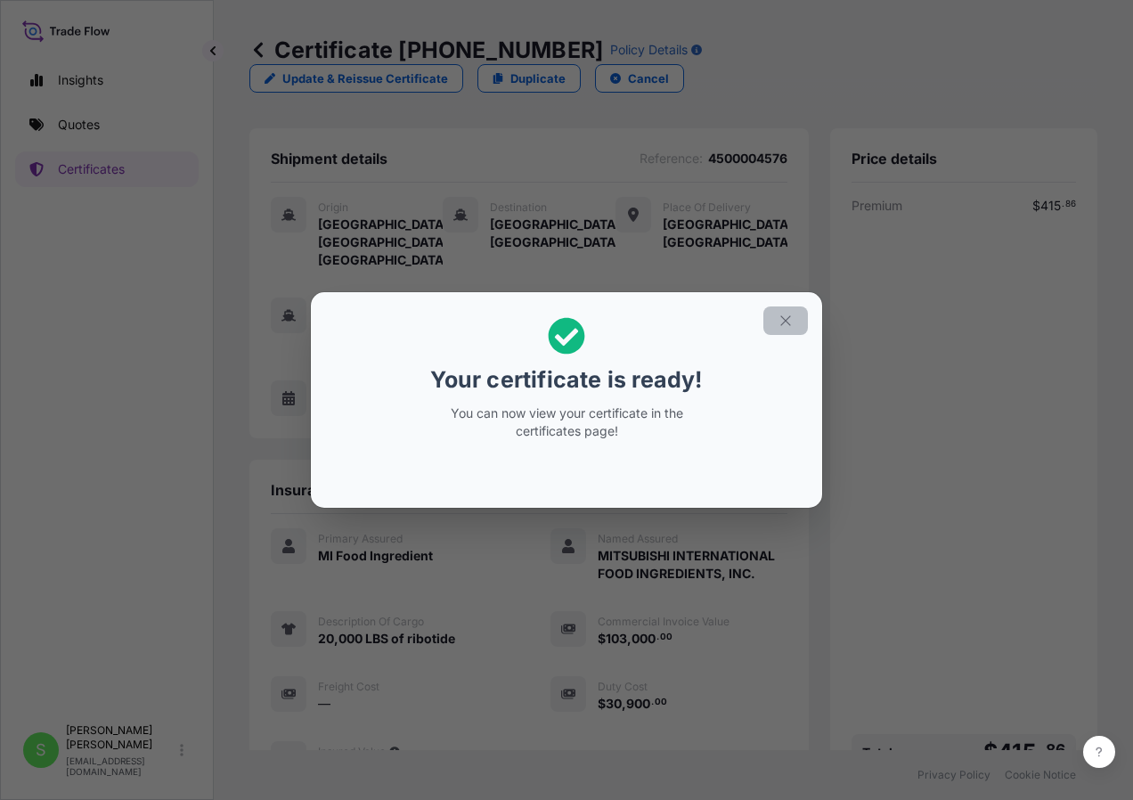
click at [784, 313] on icon "button" at bounding box center [785, 321] width 16 height 16
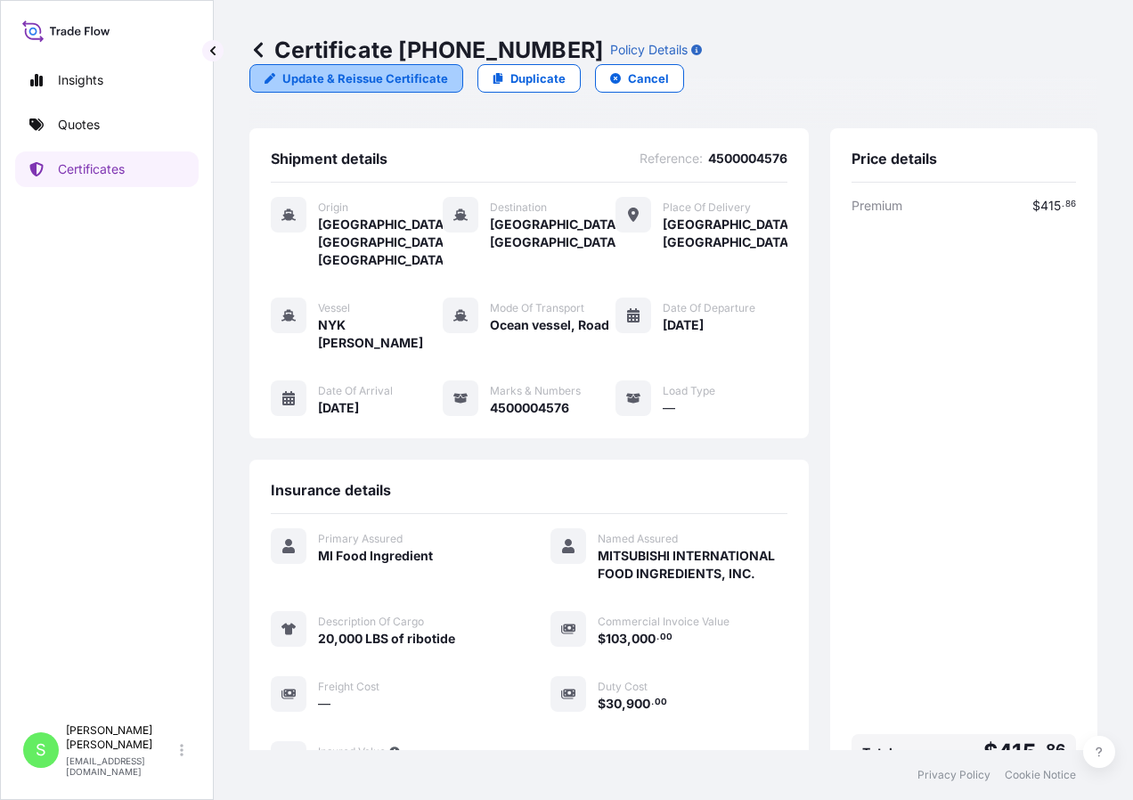
click at [448, 69] on p "Update & Reissue Certificate" at bounding box center [365, 78] width 166 height 18
select select "Ocean Vessel"
select select "Road / [GEOGRAPHIC_DATA]"
select select "31637"
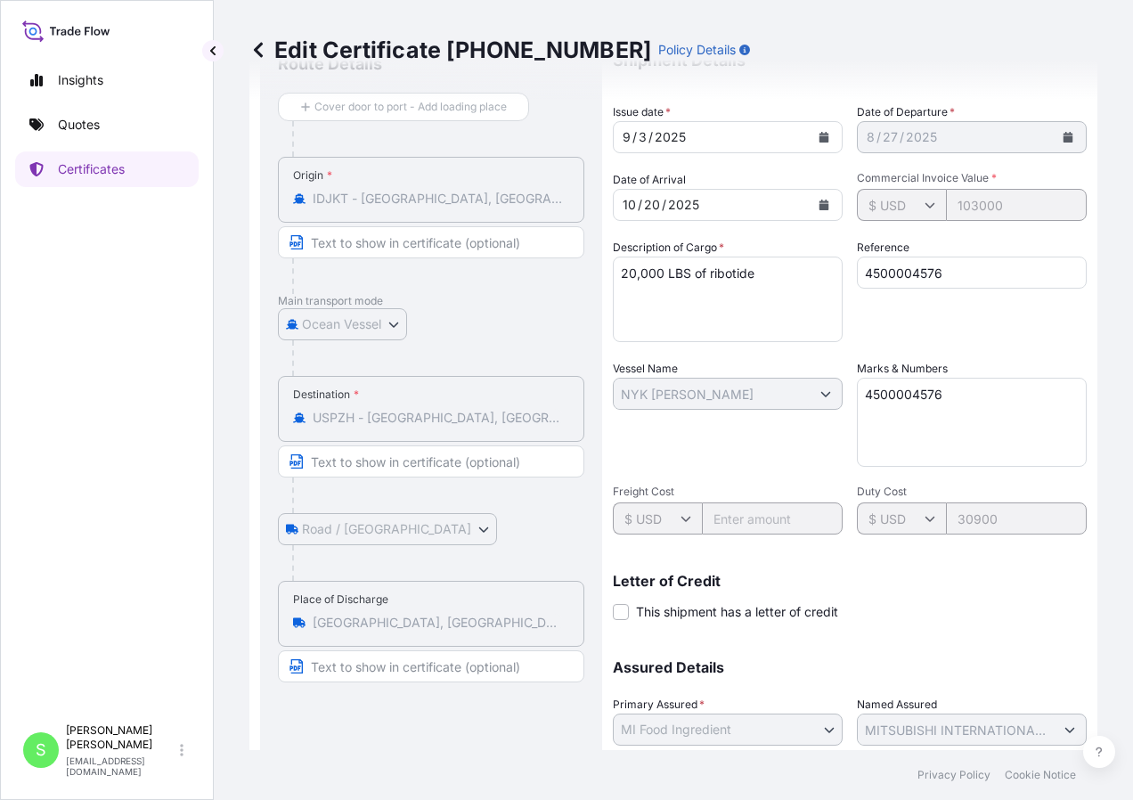
scroll to position [263, 0]
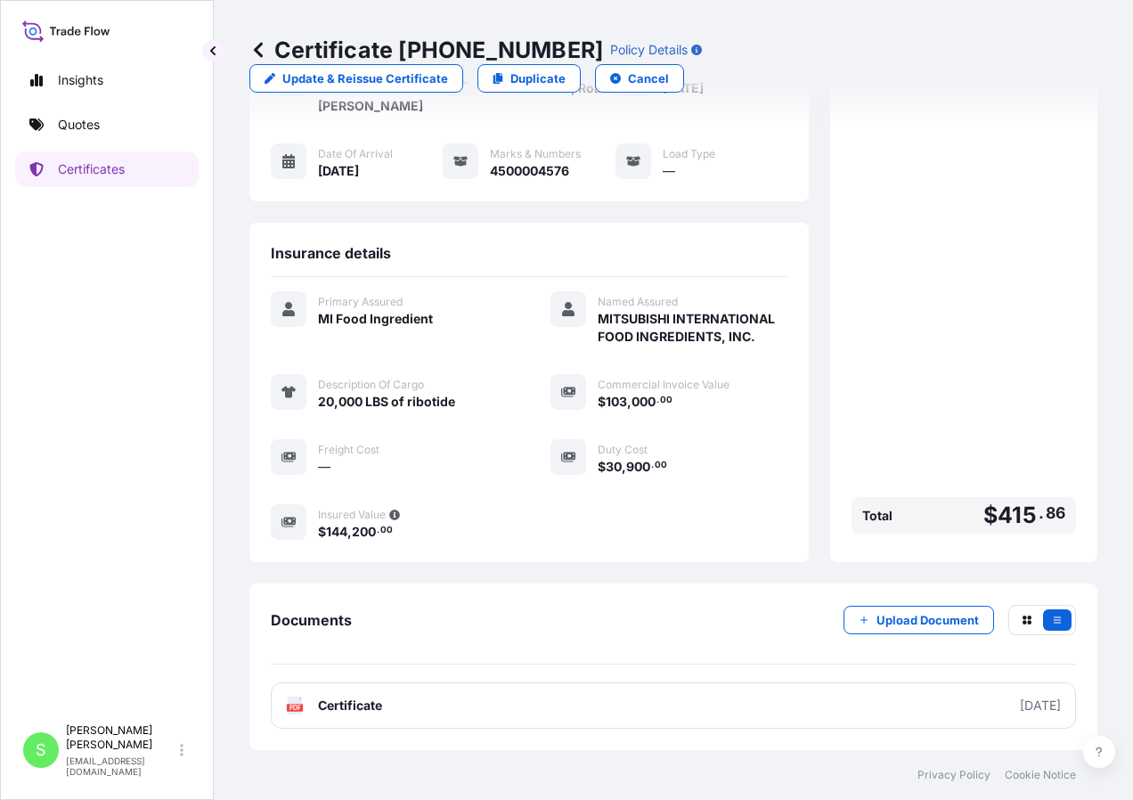
scroll to position [173, 0]
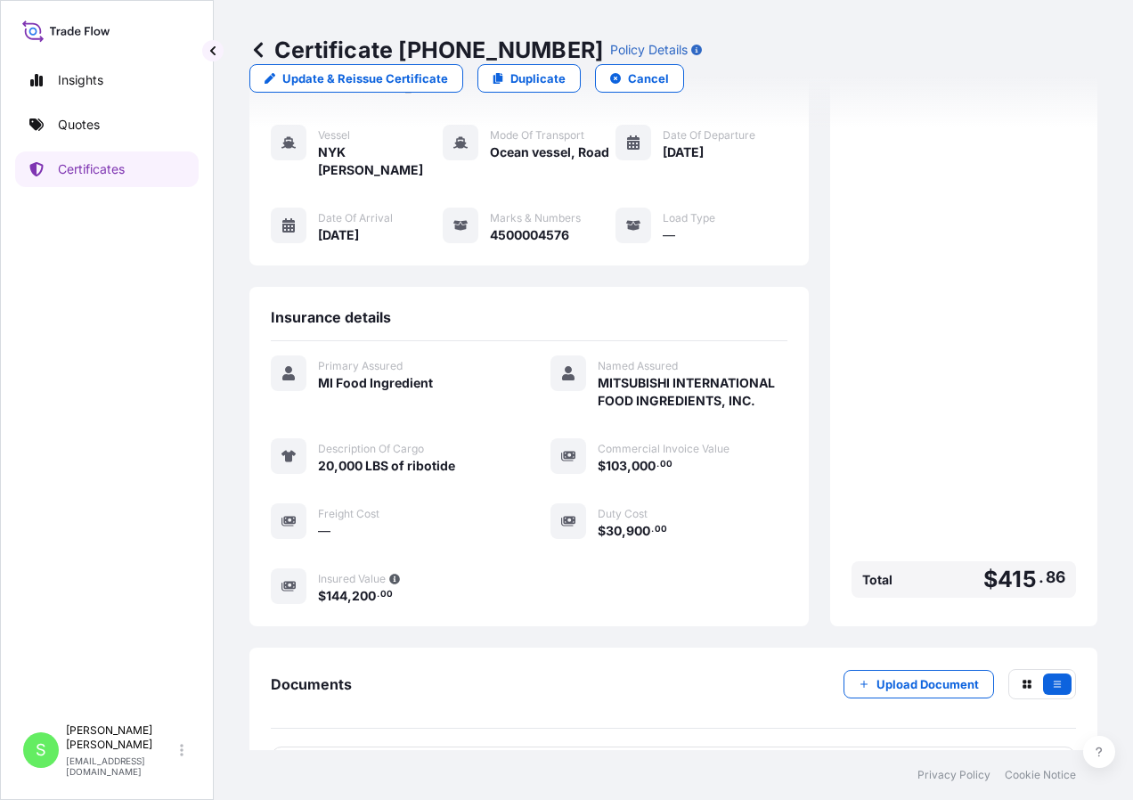
click at [653, 17] on div "Certificate [PHONE_NUMBER] Policy Details Update & Reissue Certificate Duplicat…" at bounding box center [673, 64] width 848 height 128
click at [366, 760] on span "Certificate" at bounding box center [350, 769] width 64 height 18
